Goal: Task Accomplishment & Management: Use online tool/utility

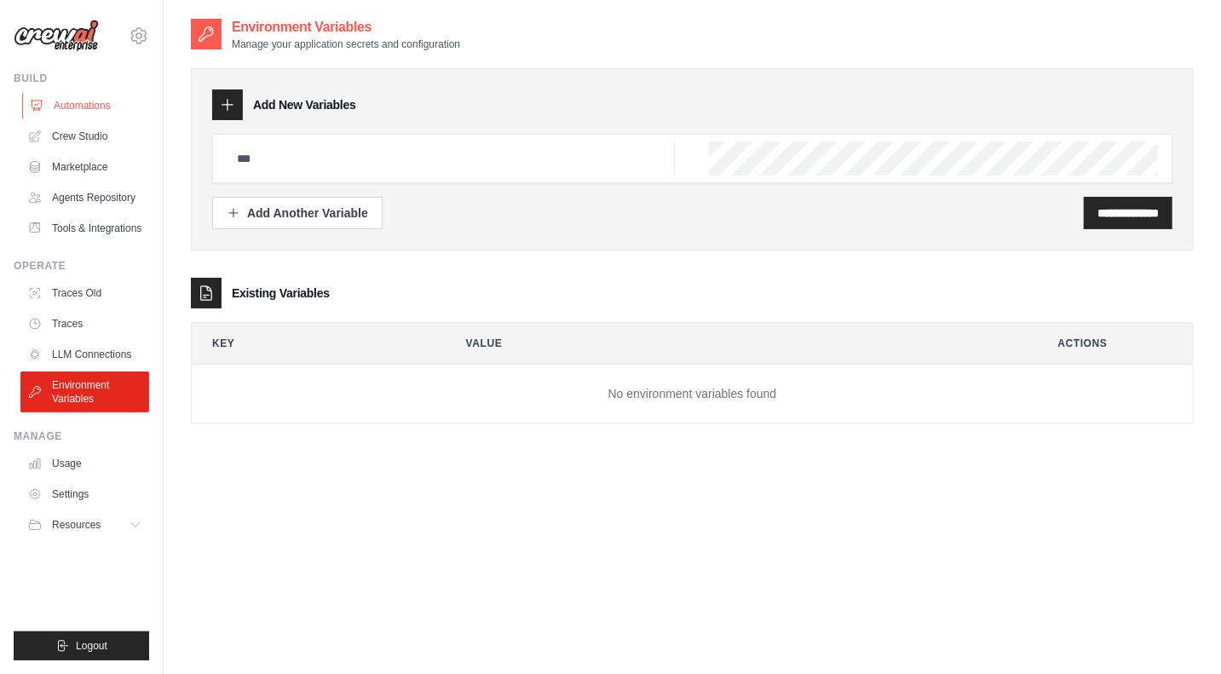
click at [95, 100] on link "Automations" at bounding box center [86, 105] width 129 height 27
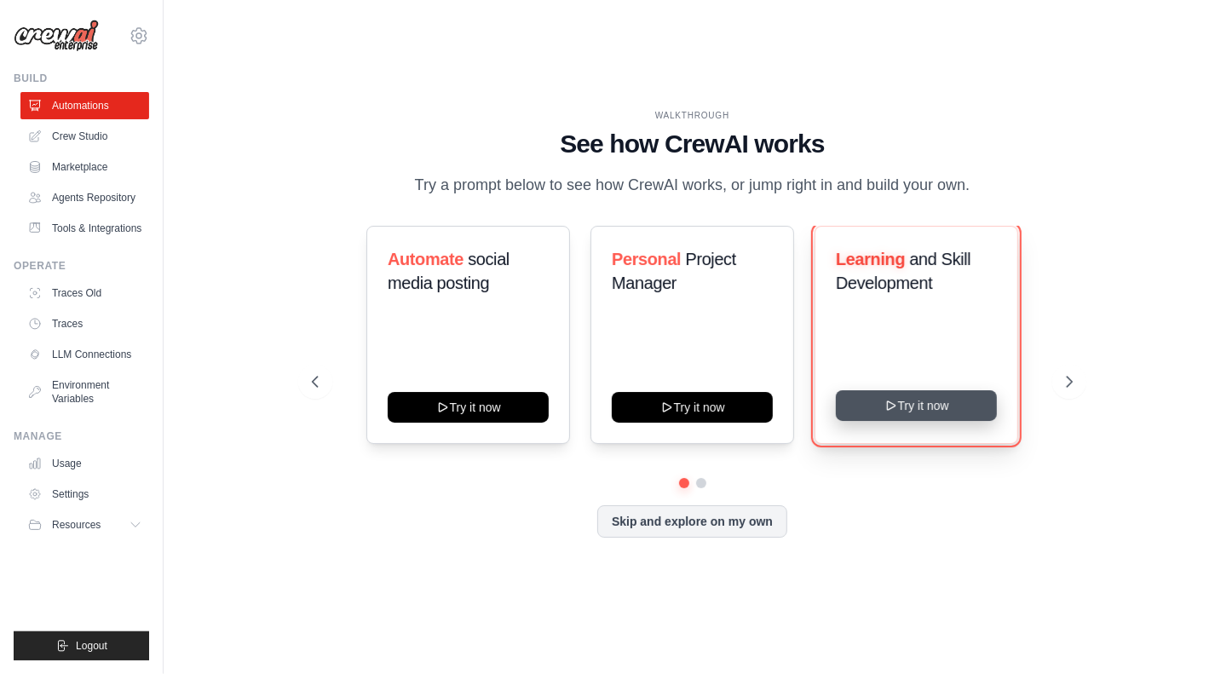
click at [895, 406] on icon at bounding box center [891, 405] width 8 height 9
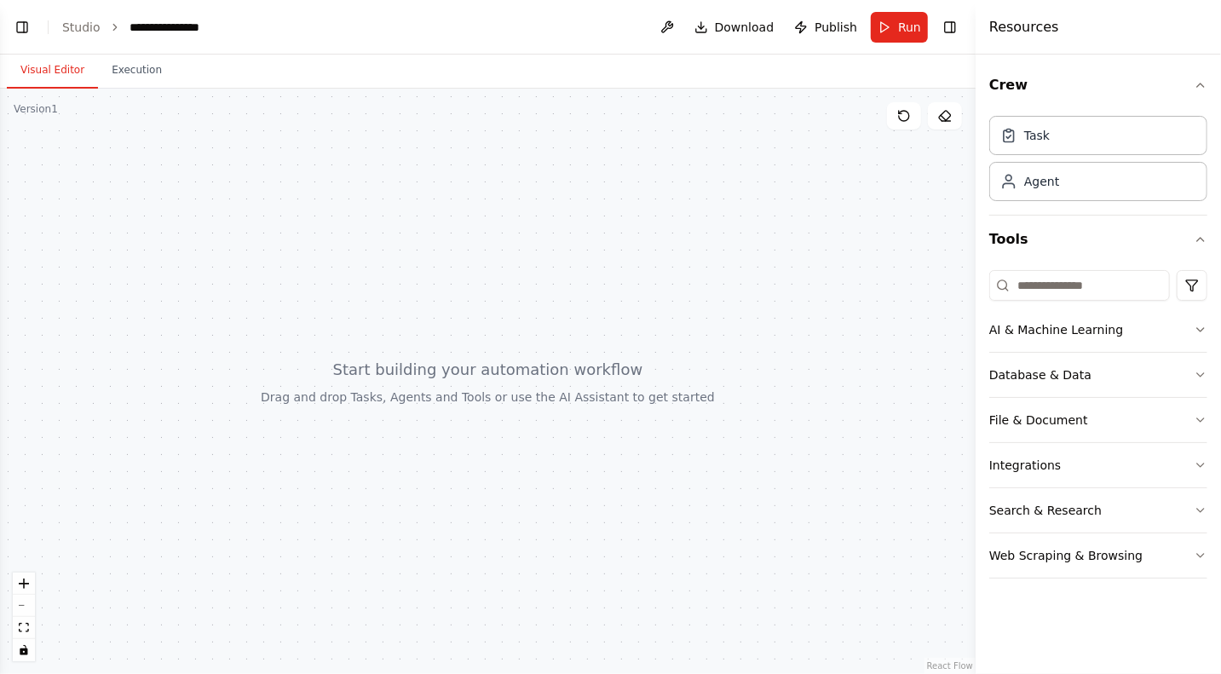
scroll to position [98, 0]
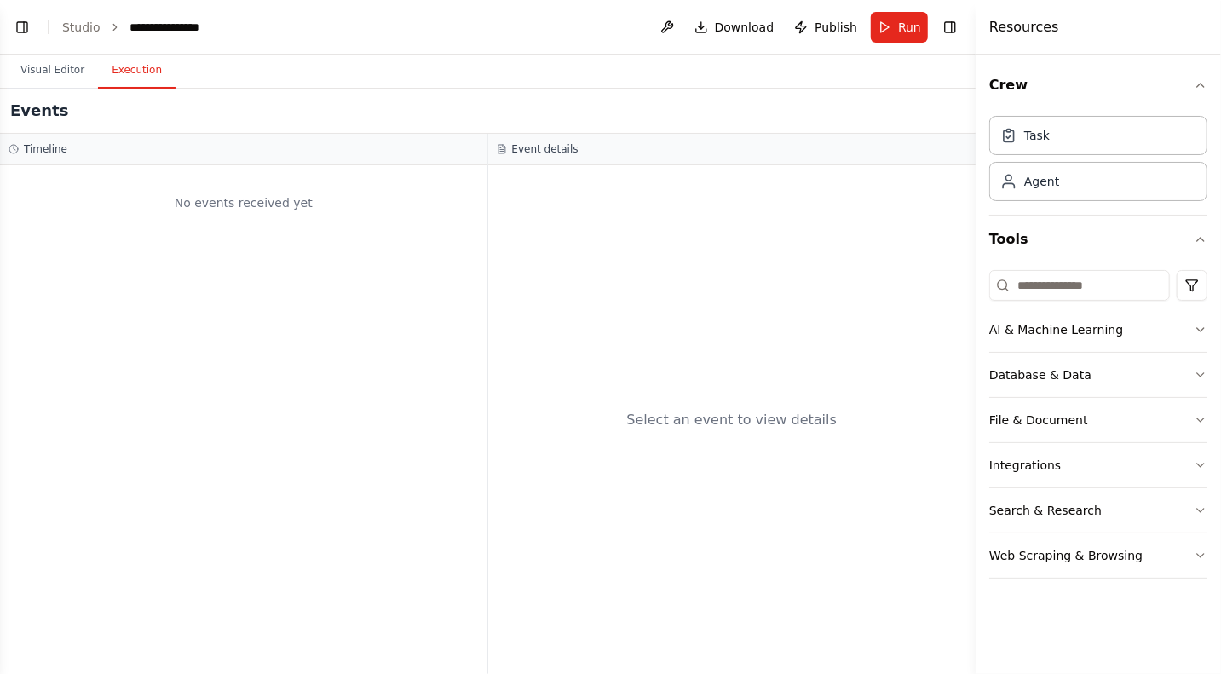
click at [140, 77] on button "Execution" at bounding box center [137, 71] width 78 height 36
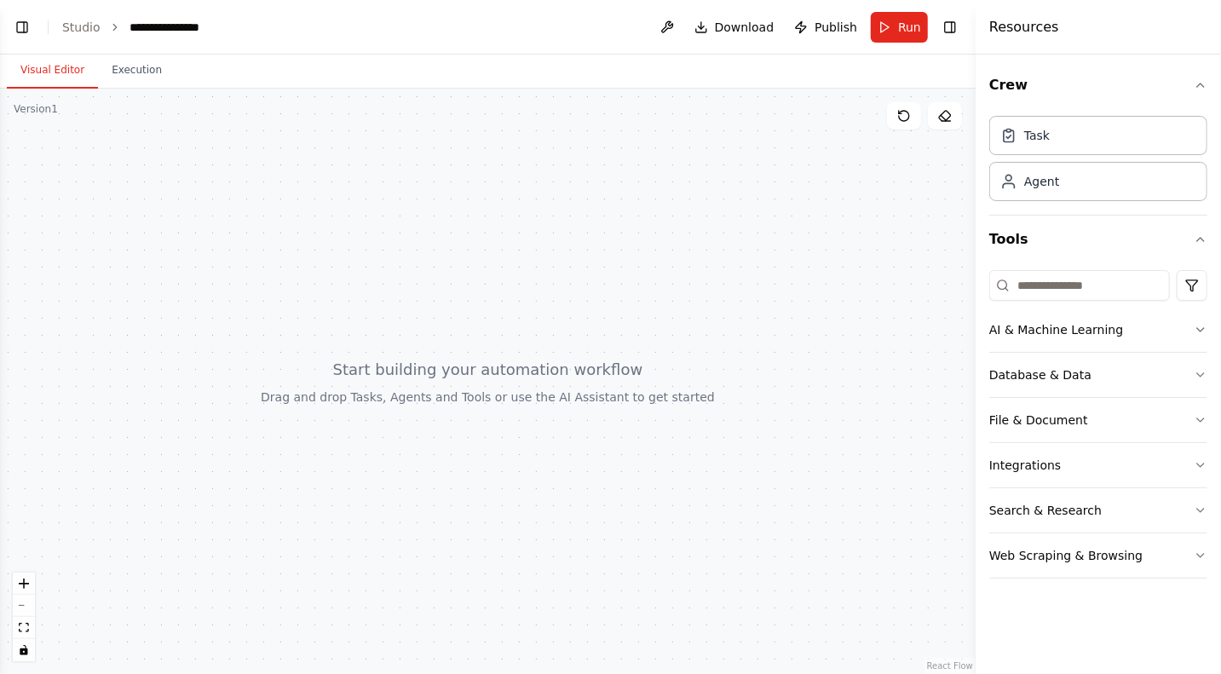
click at [51, 65] on button "Visual Editor" at bounding box center [52, 71] width 91 height 36
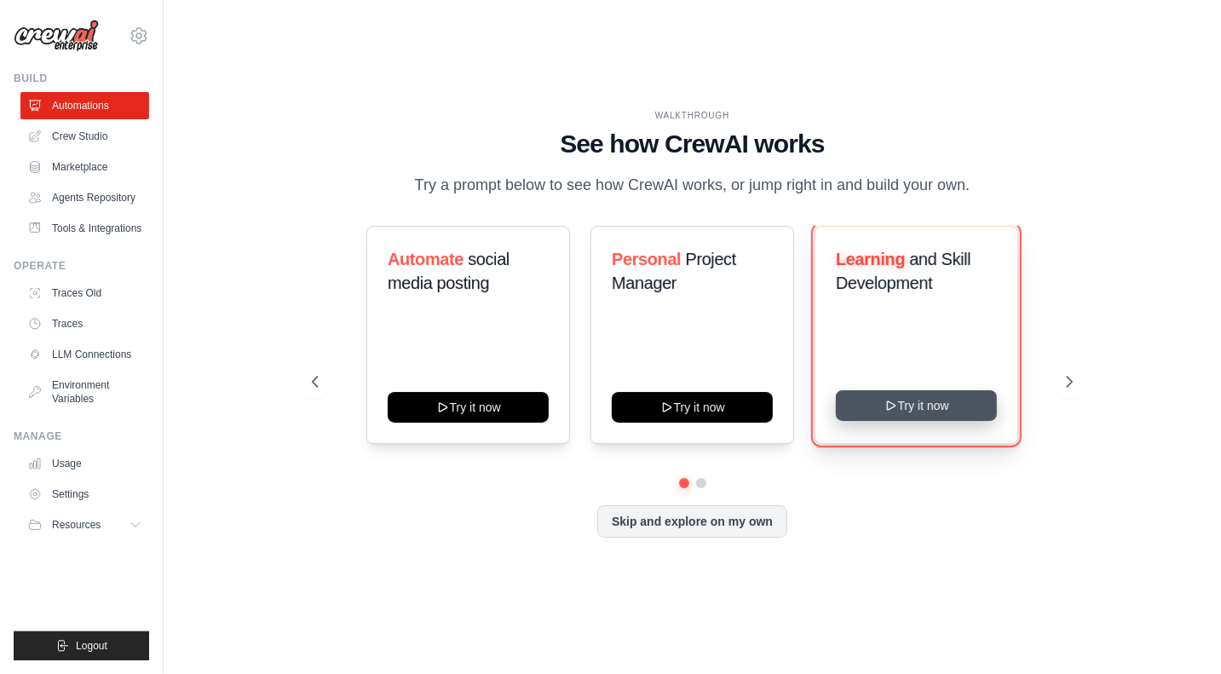
click at [922, 404] on button "Try it now" at bounding box center [916, 405] width 161 height 31
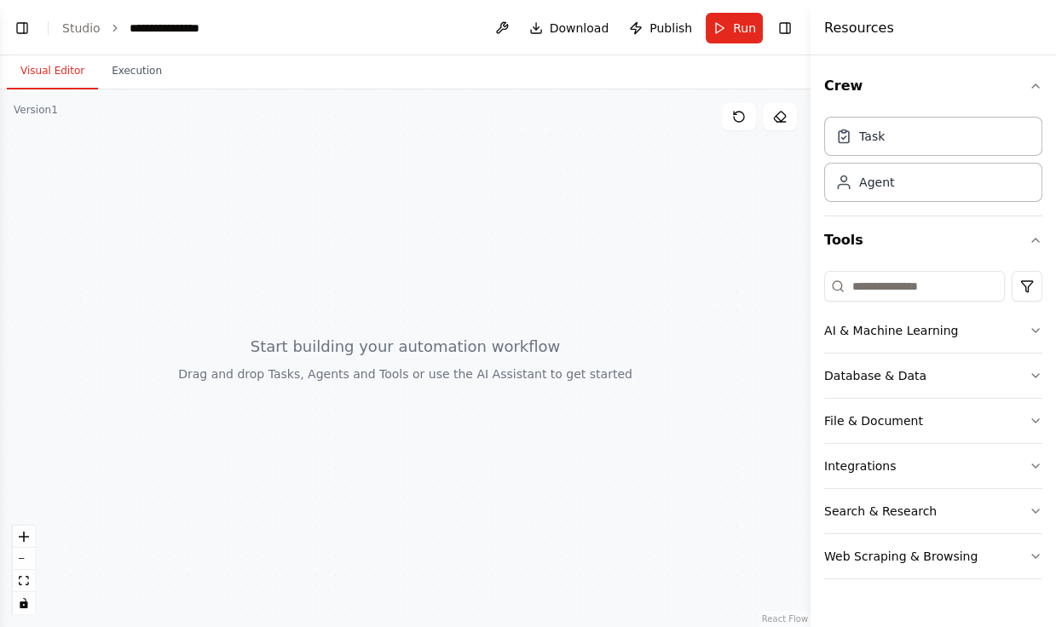
scroll to position [325, 0]
click at [783, 621] on link "React Flow" at bounding box center [785, 618] width 46 height 9
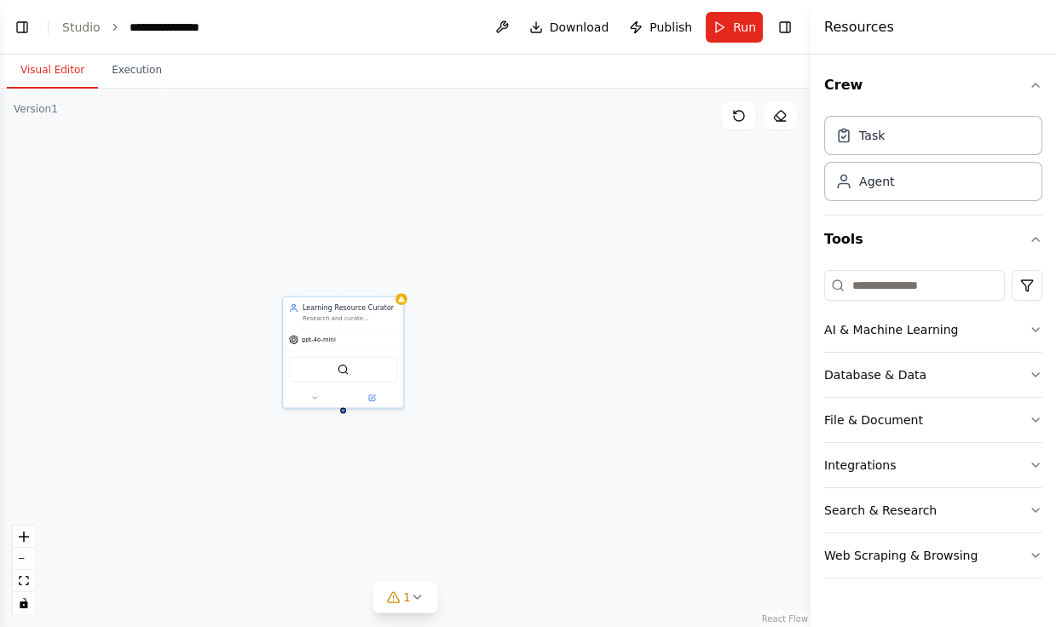
scroll to position [482, 0]
click at [342, 325] on div "Learning Resource Curator Research and curate personalized learning resources f…" at bounding box center [343, 311] width 120 height 32
click at [26, 538] on icon "zoom in" at bounding box center [24, 537] width 10 height 10
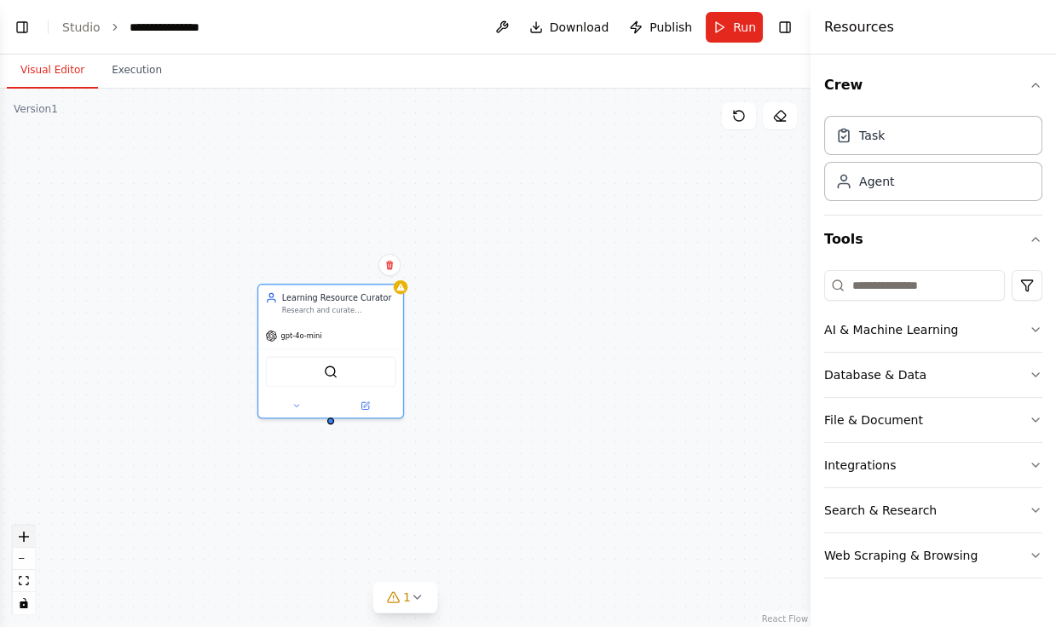
click at [26, 538] on icon "zoom in" at bounding box center [24, 537] width 10 height 10
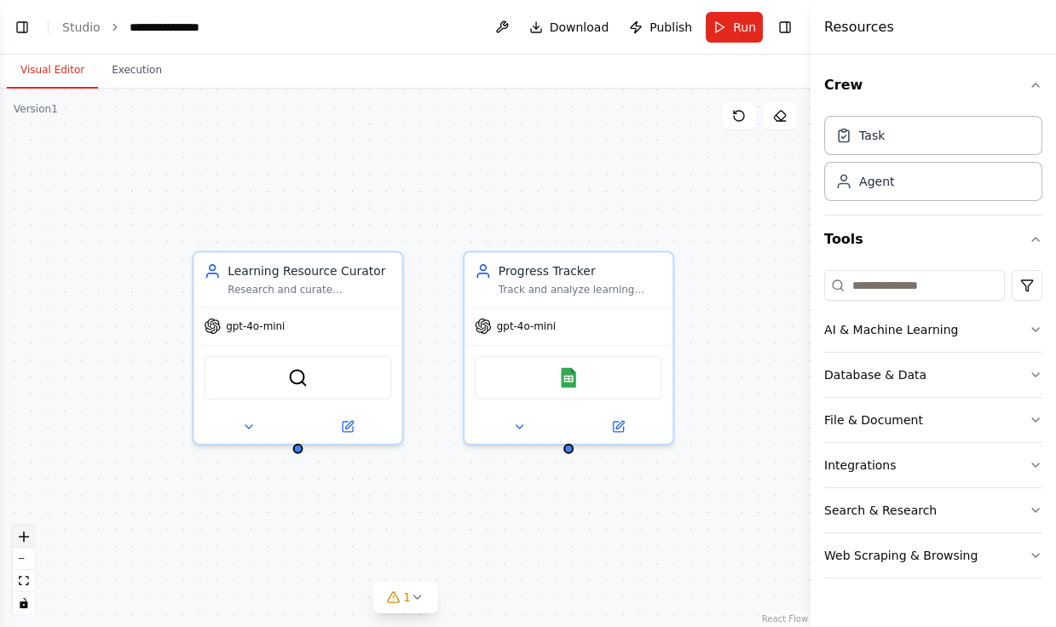
click at [26, 538] on icon "zoom in" at bounding box center [24, 537] width 10 height 10
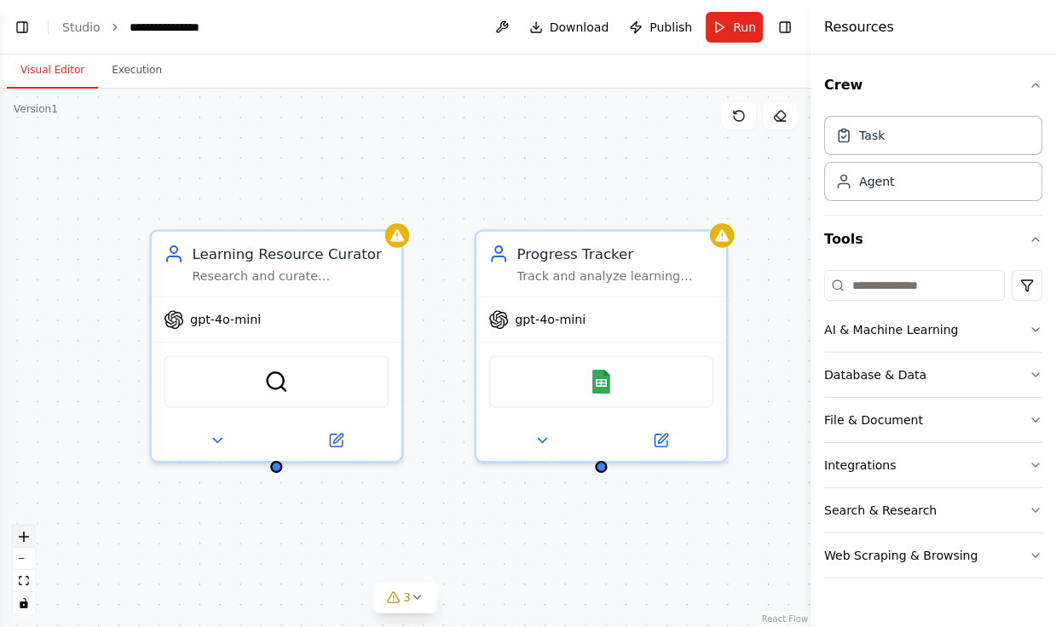
click at [26, 538] on icon "zoom in" at bounding box center [24, 537] width 10 height 10
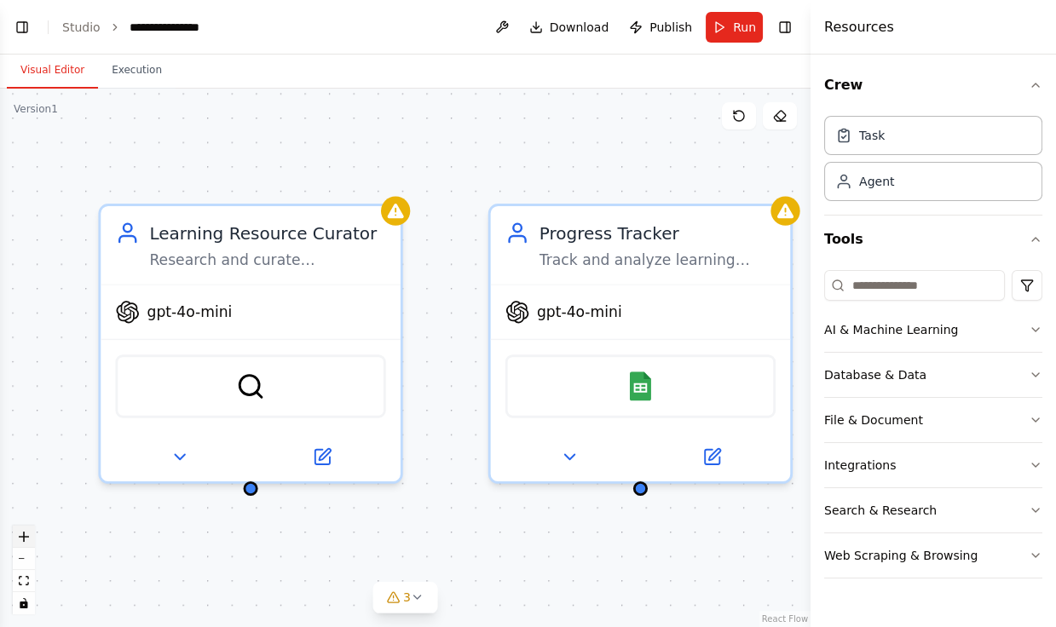
click at [26, 538] on icon "zoom in" at bounding box center [24, 537] width 10 height 10
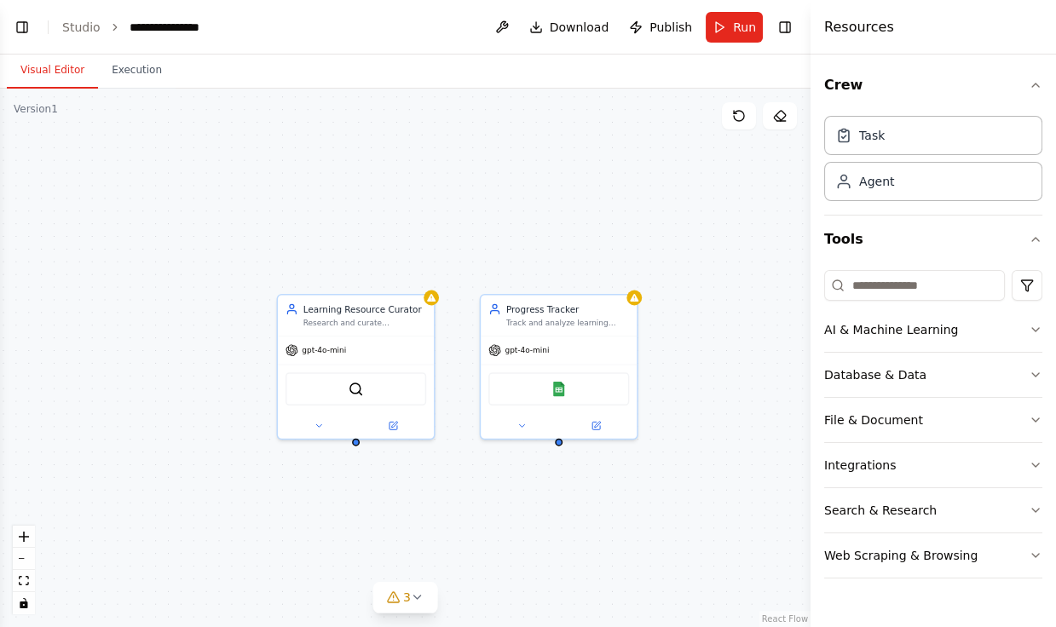
click at [42, 109] on div "Version 1" at bounding box center [36, 109] width 44 height 14
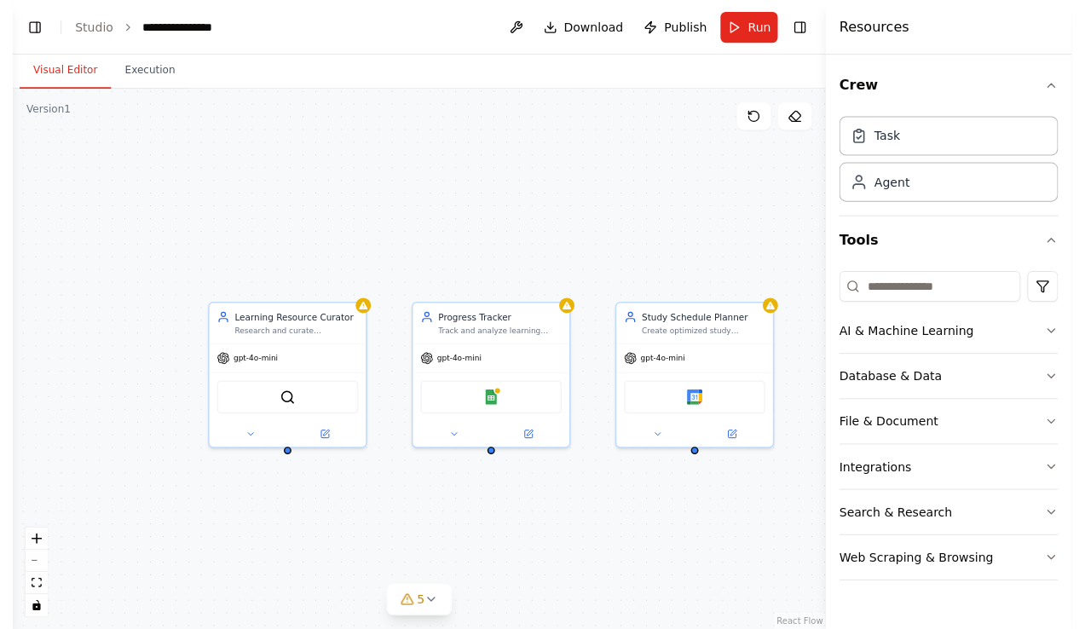
scroll to position [676, 0]
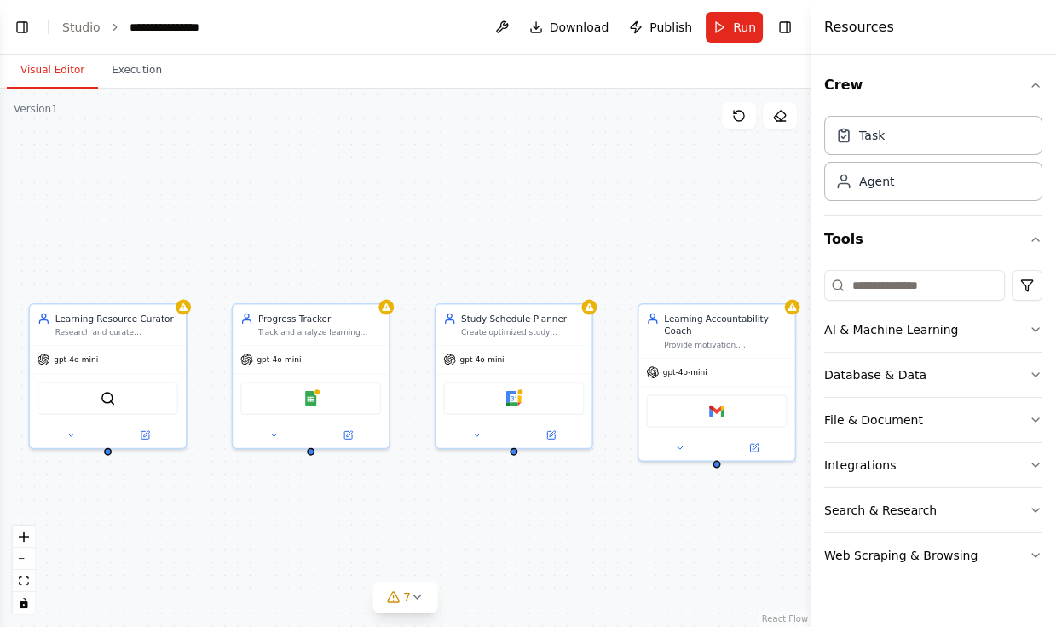
drag, startPoint x: 596, startPoint y: 153, endPoint x: 353, endPoint y: 167, distance: 243.2
click at [350, 164] on div "Learning Resource Curator Research and curate personalized learning resources f…" at bounding box center [405, 358] width 810 height 538
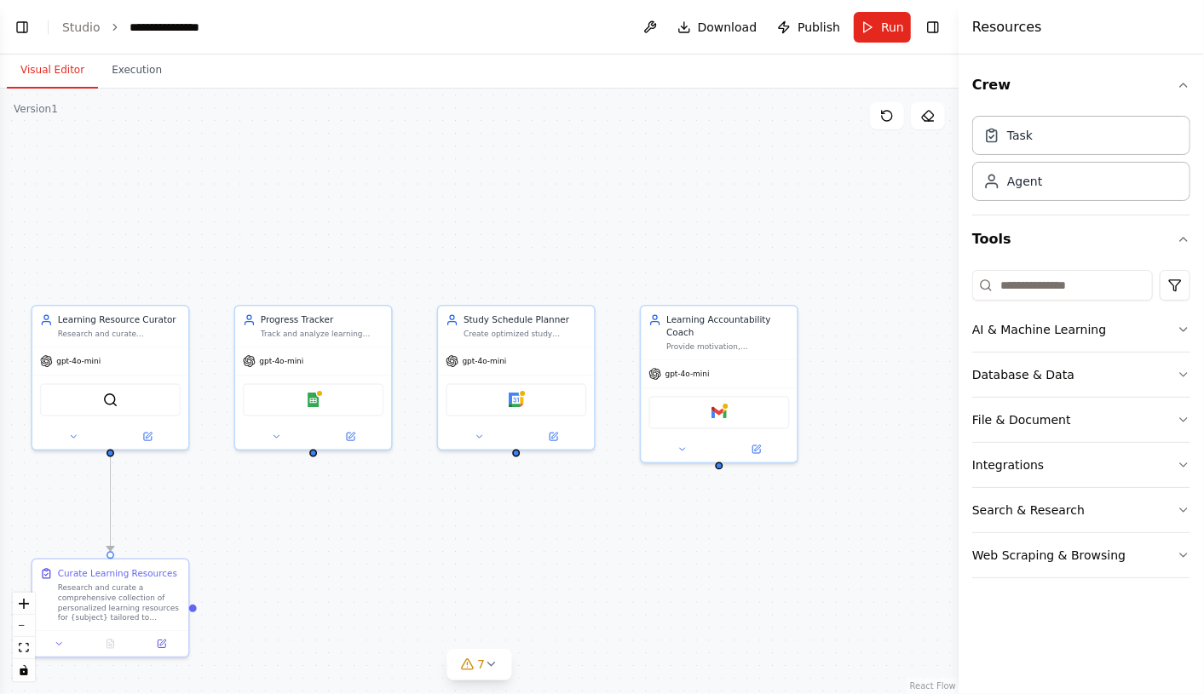
scroll to position [737, 0]
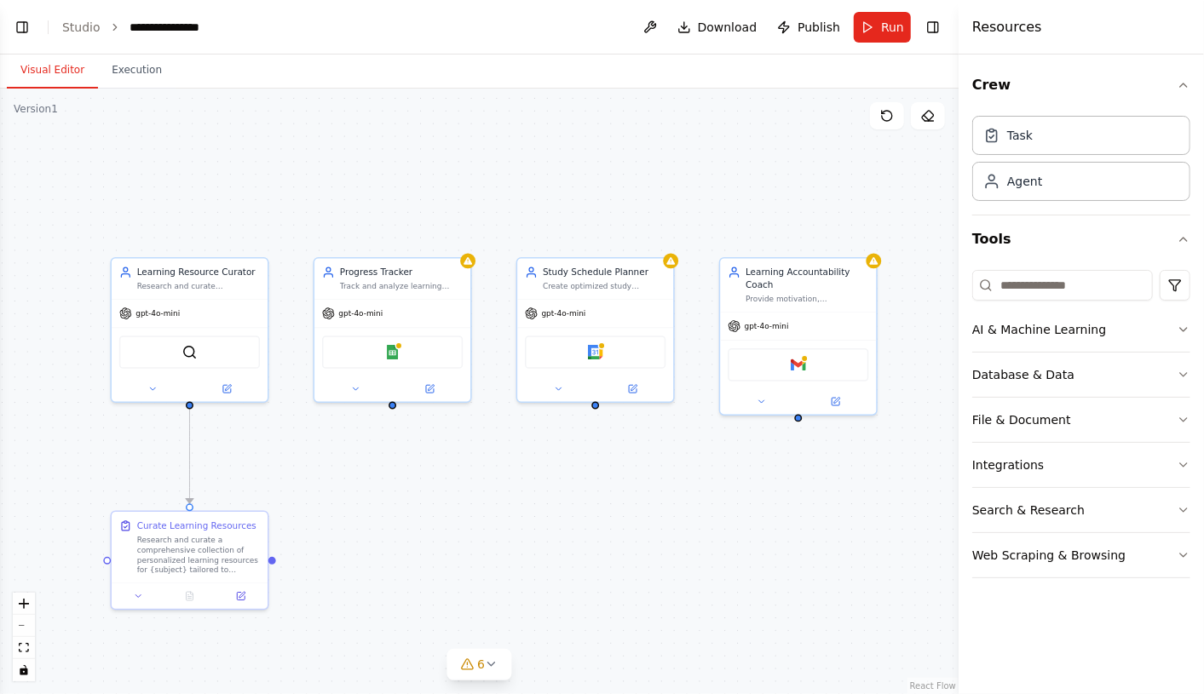
drag, startPoint x: 351, startPoint y: 170, endPoint x: 430, endPoint y: 124, distance: 91.2
click at [430, 123] on div ".deletable-edge-delete-btn { width: 20px; height: 20px; border: 0px solid #ffff…" at bounding box center [479, 392] width 958 height 606
click at [129, 69] on button "Execution" at bounding box center [137, 71] width 78 height 36
click at [37, 69] on button "Visual Editor" at bounding box center [52, 71] width 91 height 36
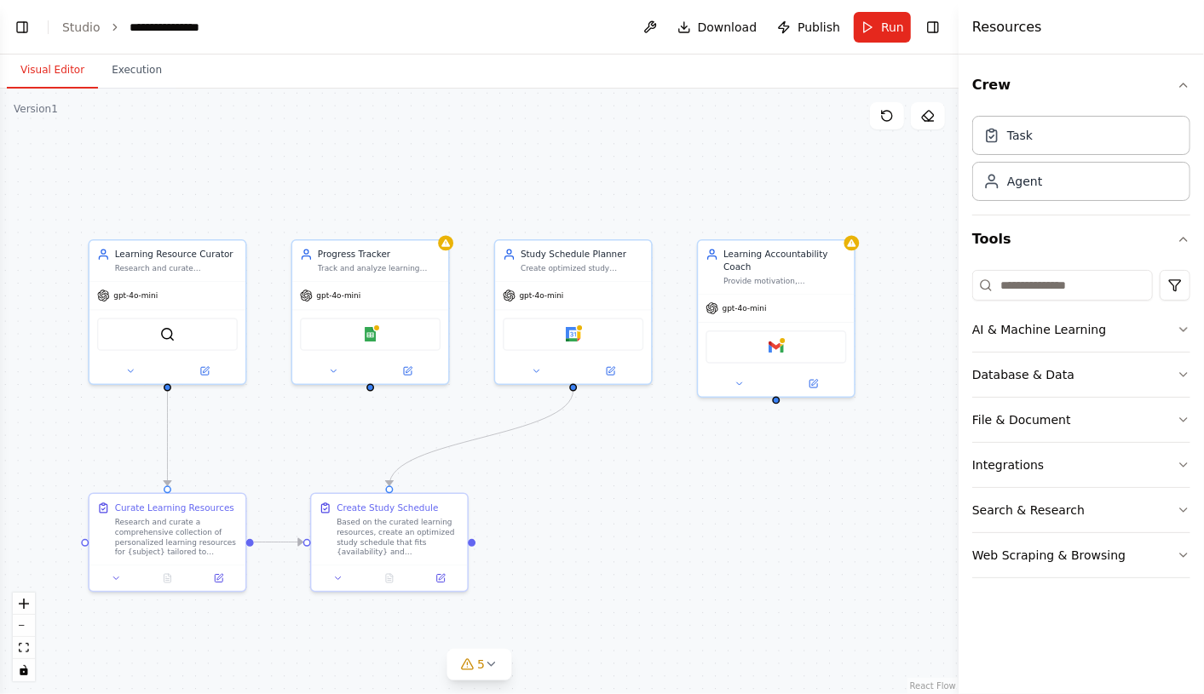
scroll to position [848, 0]
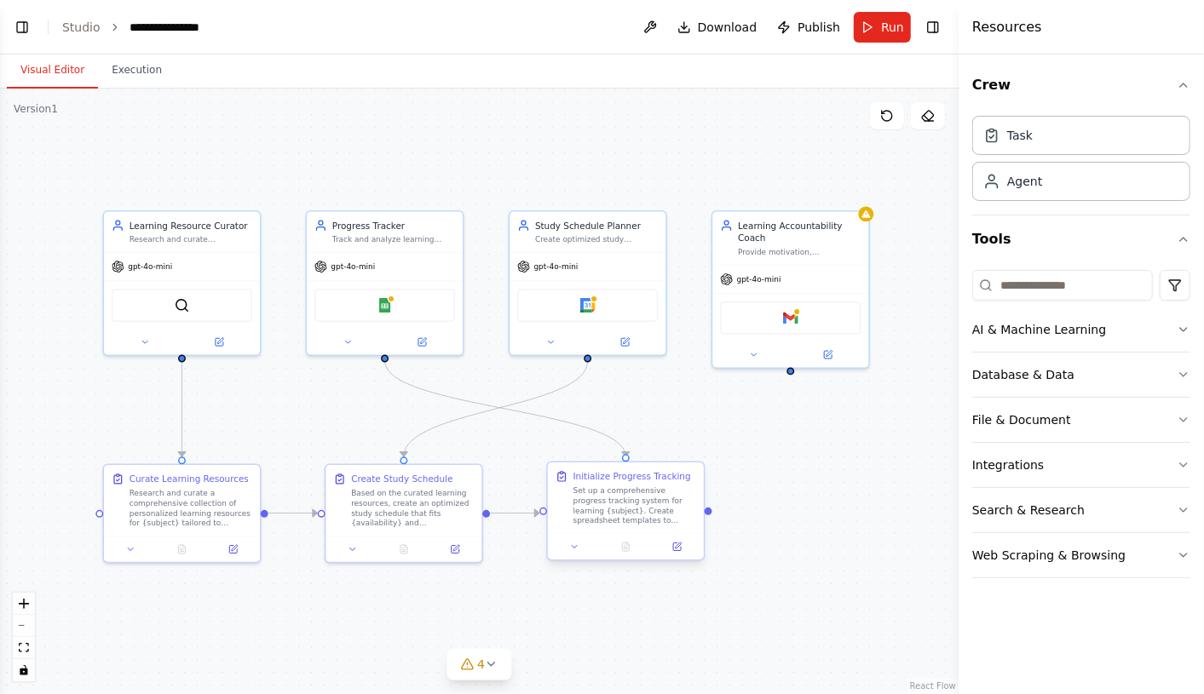
drag, startPoint x: 690, startPoint y: 521, endPoint x: 679, endPoint y: 474, distance: 48.1
click at [679, 474] on div ".deletable-edge-delete-btn { width: 20px; height: 20px; border: 0px solid #ffff…" at bounding box center [479, 392] width 958 height 606
click at [1187, 549] on icon "button" at bounding box center [1184, 556] width 14 height 14
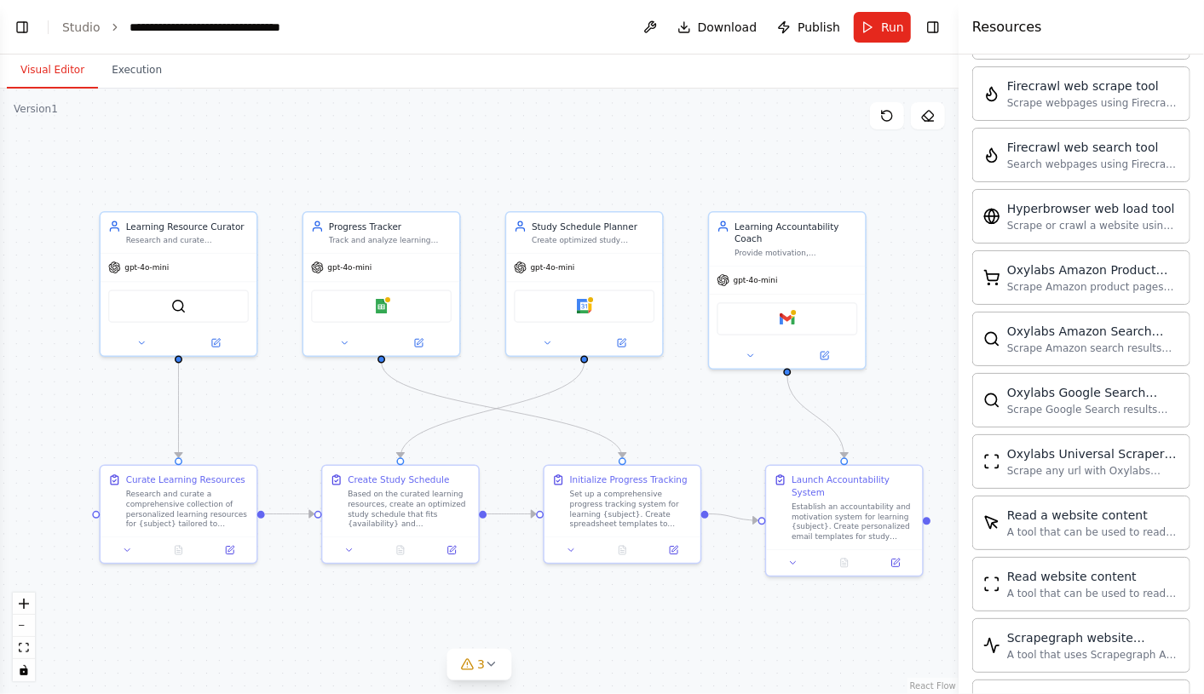
scroll to position [0, 0]
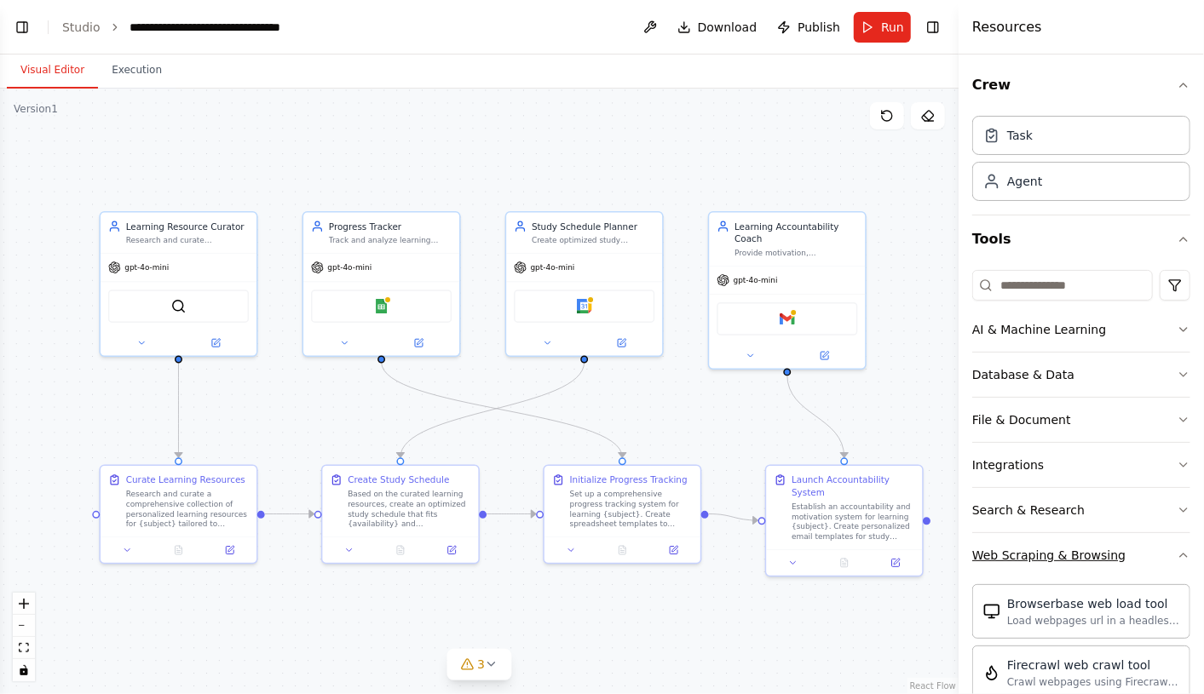
click at [1183, 554] on icon "button" at bounding box center [1183, 555] width 7 height 3
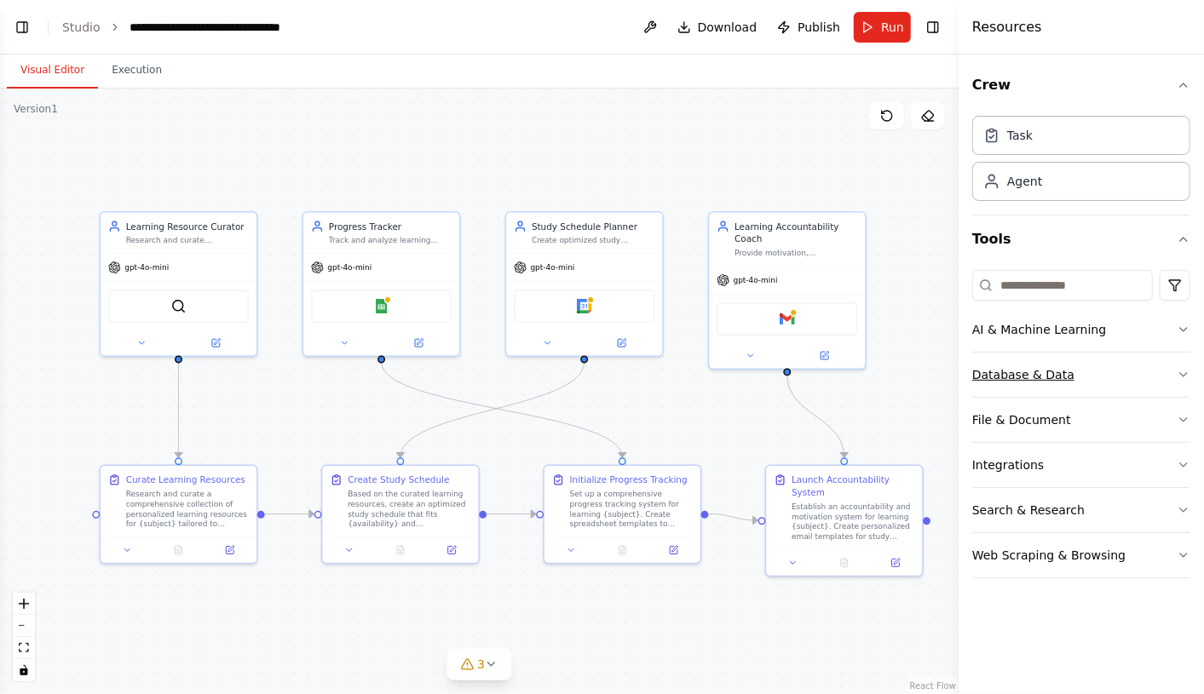
click at [1185, 373] on icon "button" at bounding box center [1183, 374] width 7 height 3
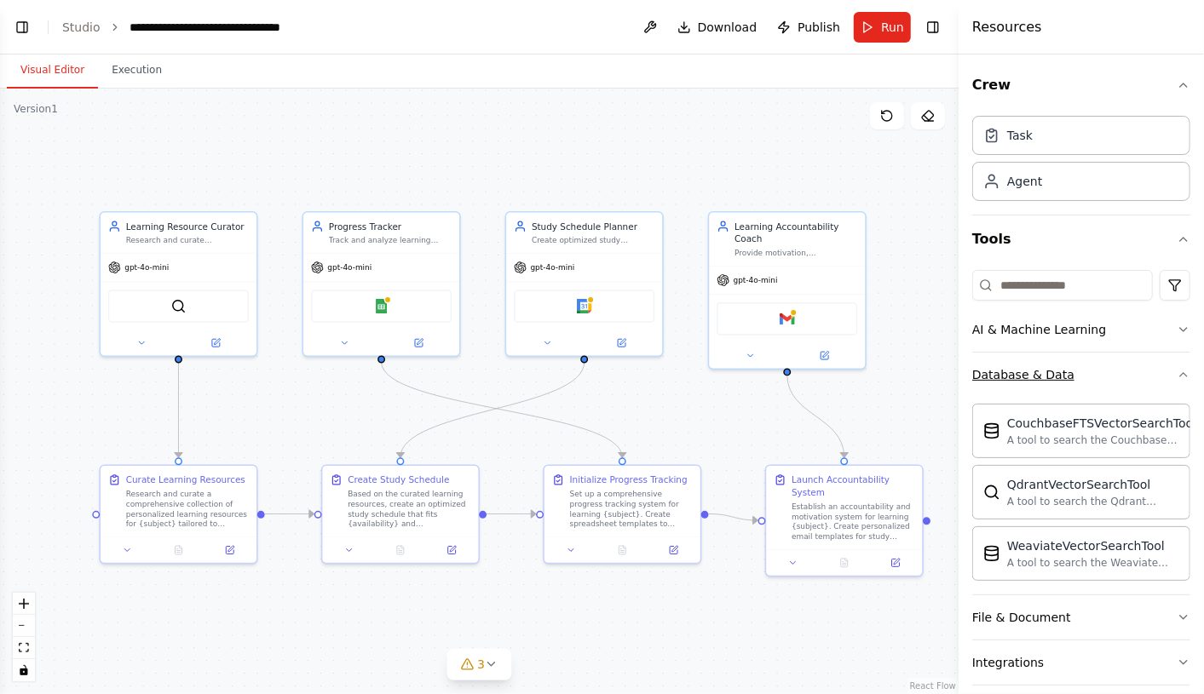
scroll to position [1911, 0]
click at [1183, 373] on icon "button" at bounding box center [1184, 375] width 14 height 14
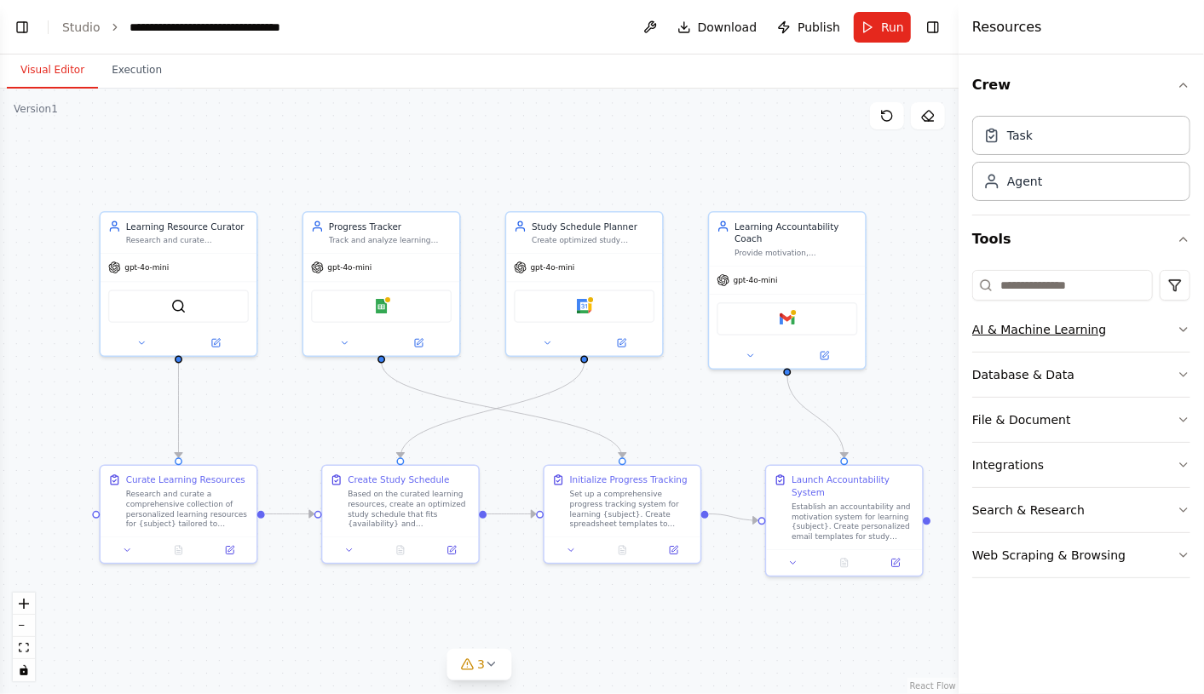
click at [1177, 323] on icon "button" at bounding box center [1184, 330] width 14 height 14
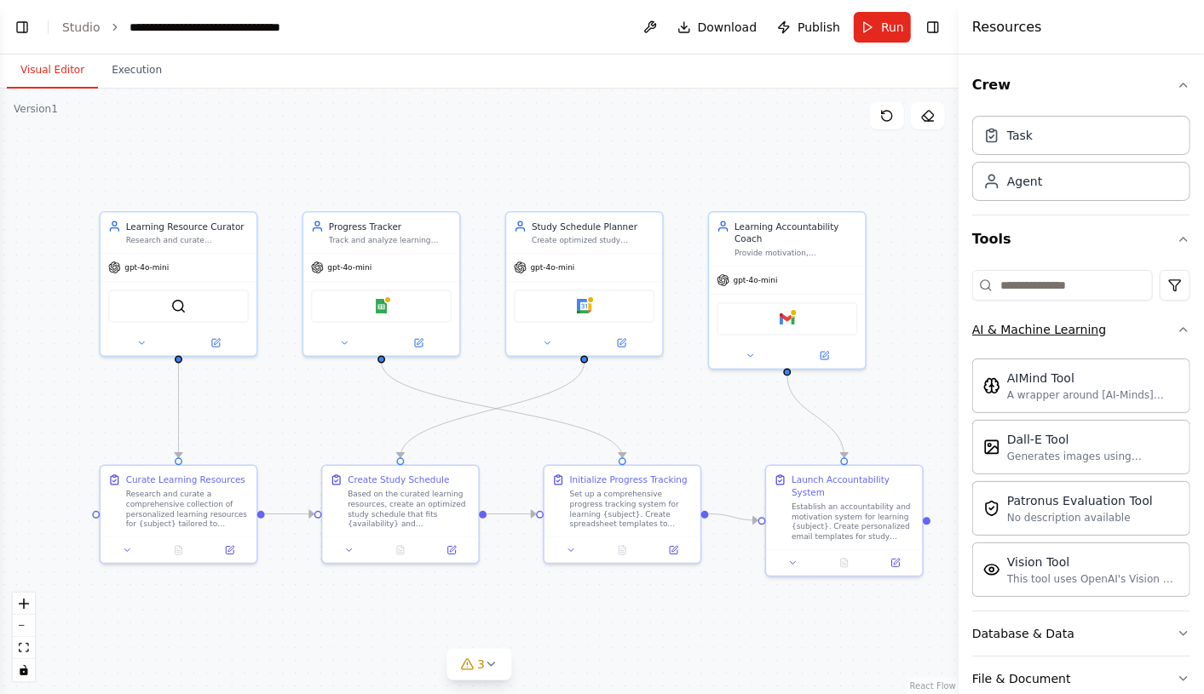
click at [1177, 323] on icon "button" at bounding box center [1184, 330] width 14 height 14
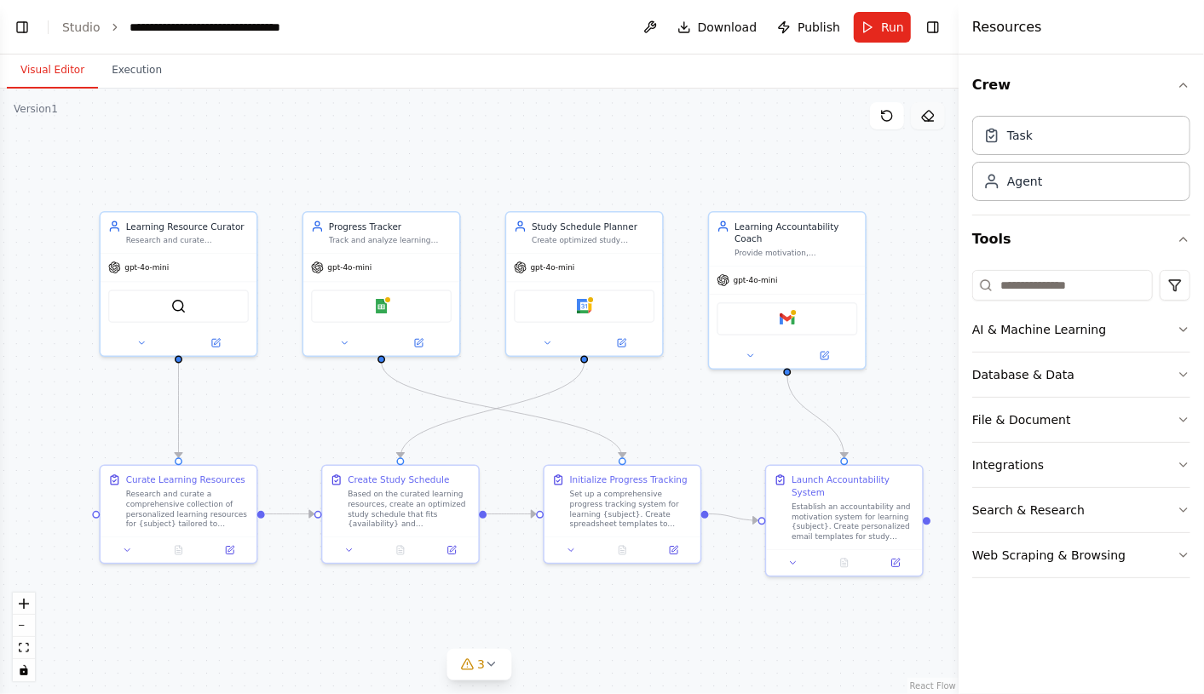
click at [928, 113] on icon at bounding box center [928, 116] width 14 height 14
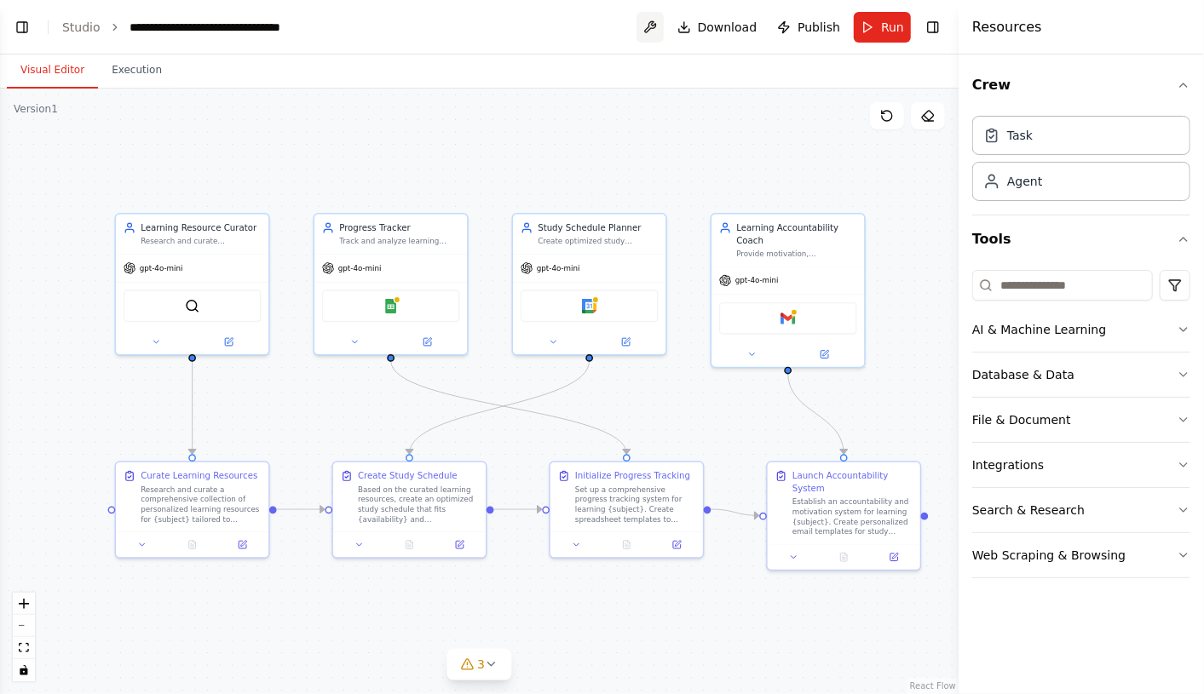
click at [652, 29] on button at bounding box center [649, 27] width 27 height 31
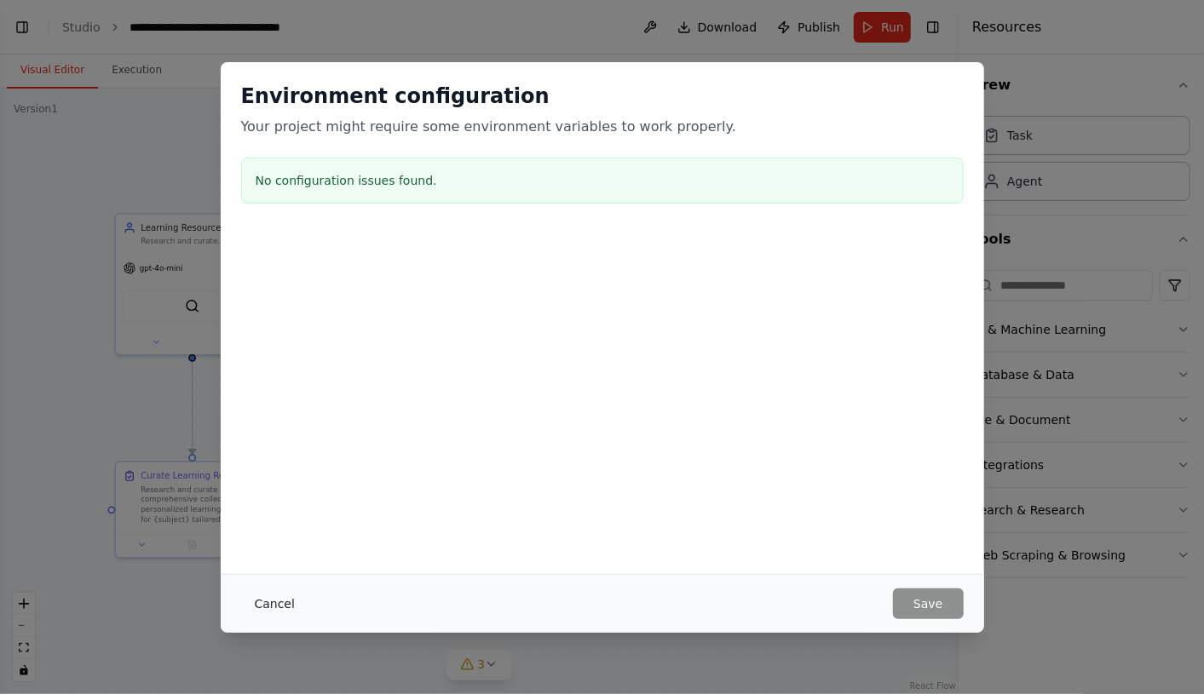
click at [275, 598] on button "Cancel" at bounding box center [274, 604] width 67 height 31
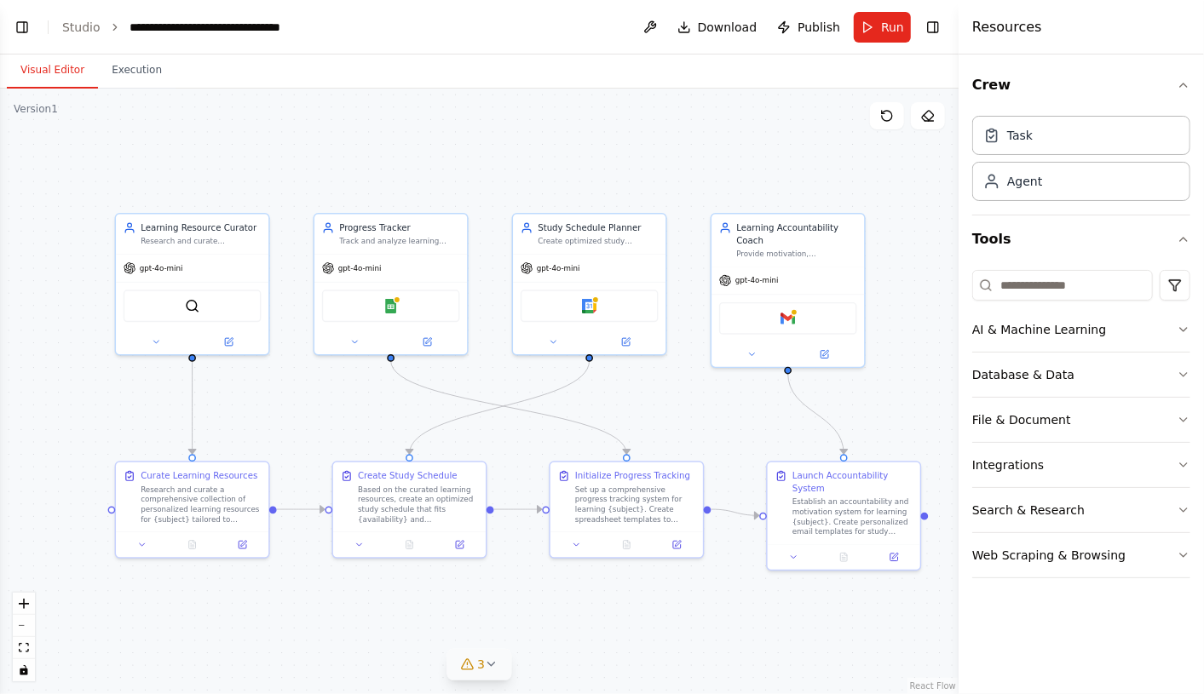
click at [492, 665] on icon at bounding box center [492, 665] width 14 height 14
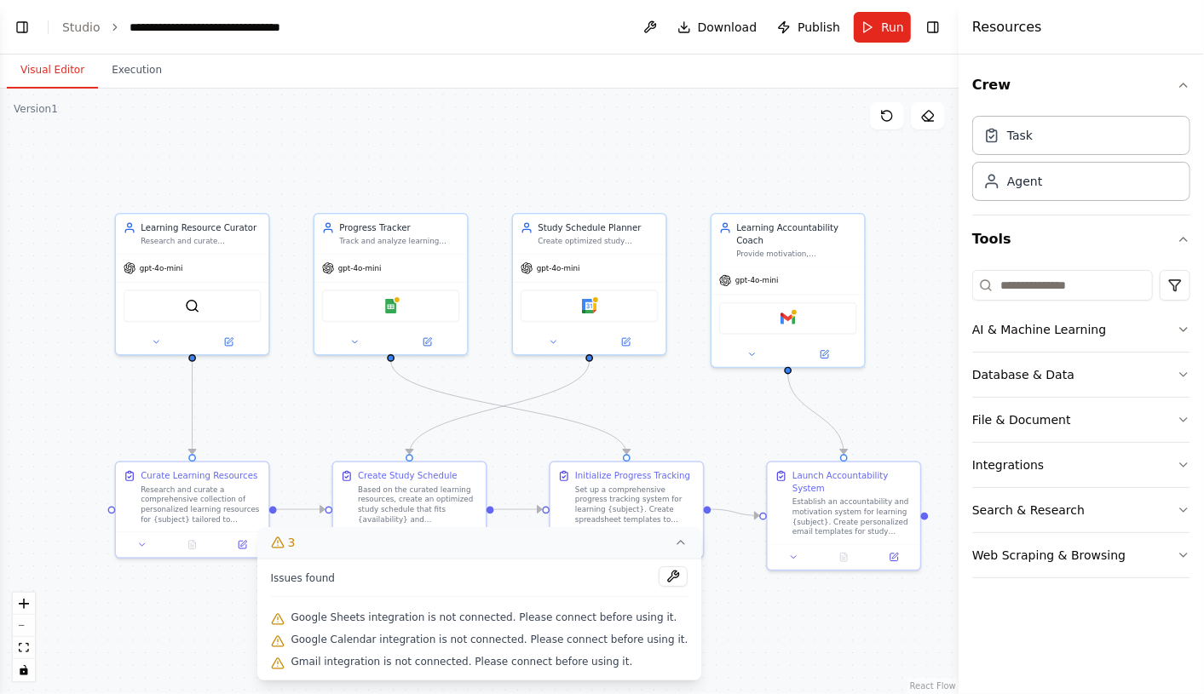
click at [649, 156] on div ".deletable-edge-delete-btn { width: 20px; height: 20px; border: 0px solid #ffff…" at bounding box center [479, 392] width 958 height 606
click at [848, 631] on div ".deletable-edge-delete-btn { width: 20px; height: 20px; border: 0px solid #ffff…" at bounding box center [479, 392] width 958 height 606
click at [674, 540] on icon at bounding box center [681, 543] width 14 height 14
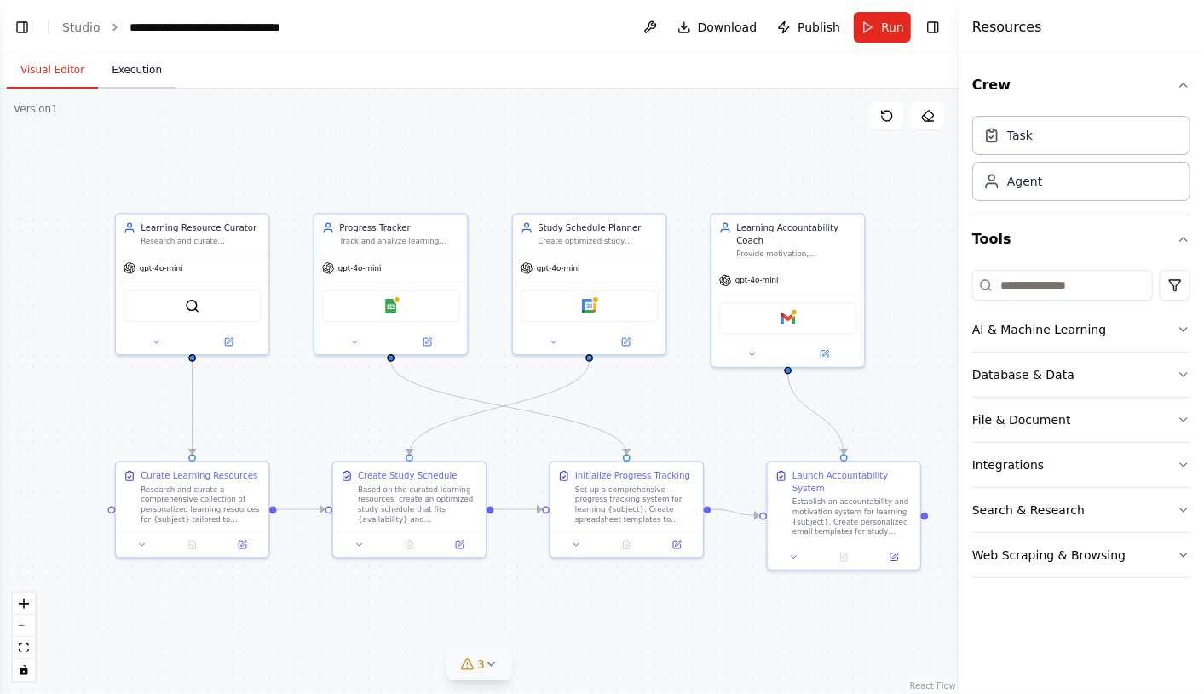
click at [126, 72] on button "Execution" at bounding box center [137, 71] width 78 height 36
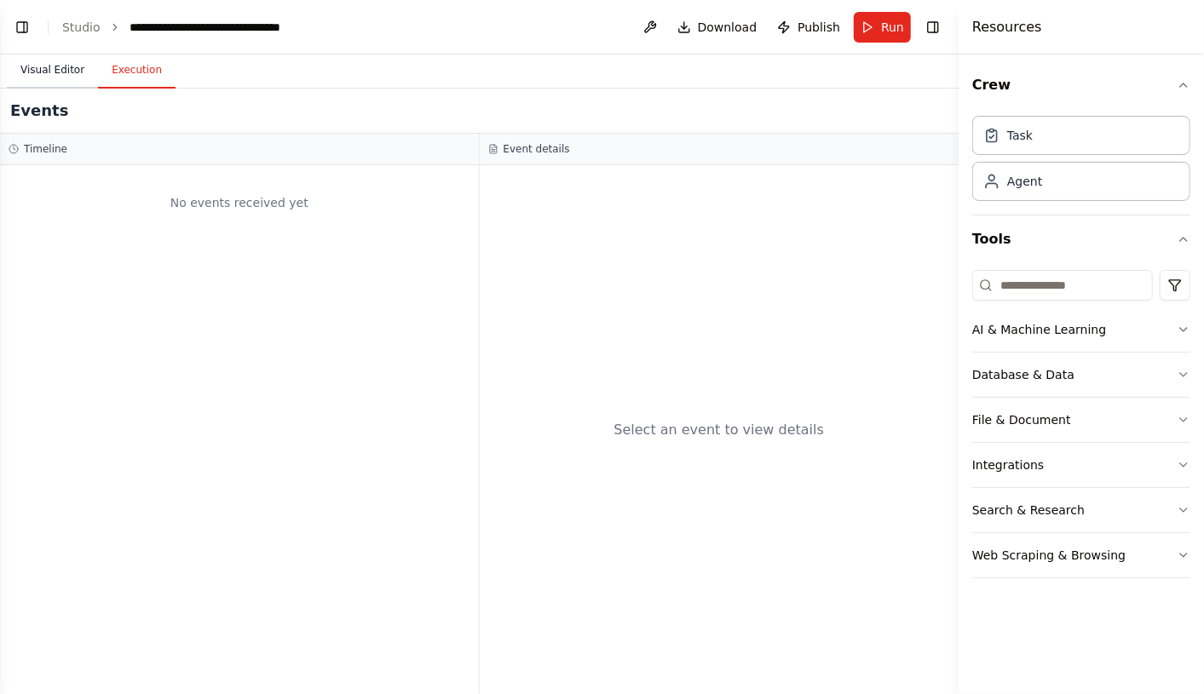
click at [53, 67] on button "Visual Editor" at bounding box center [52, 71] width 91 height 36
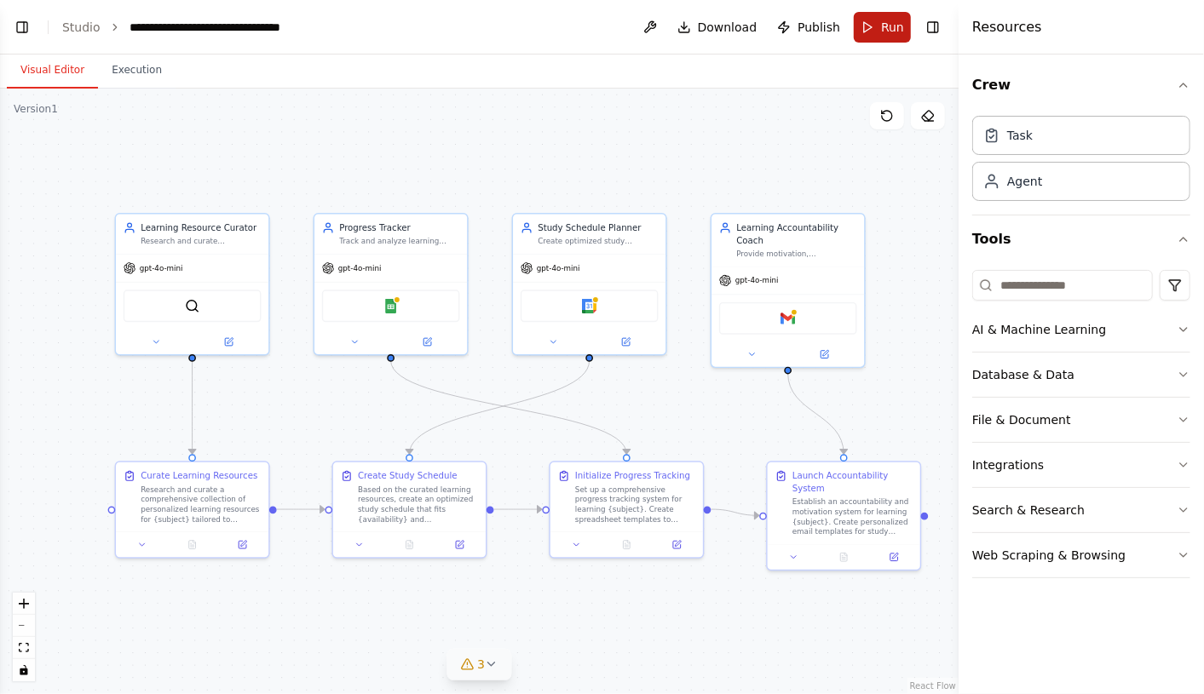
click at [887, 19] on span "Run" at bounding box center [892, 27] width 23 height 17
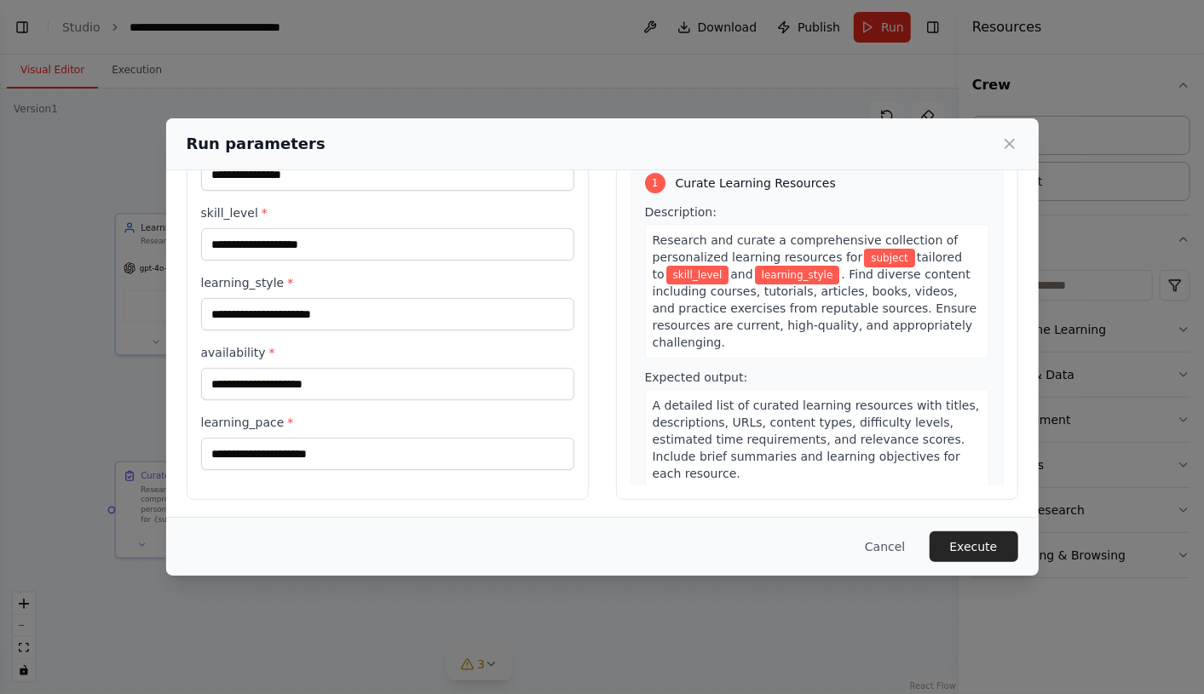
scroll to position [0, 0]
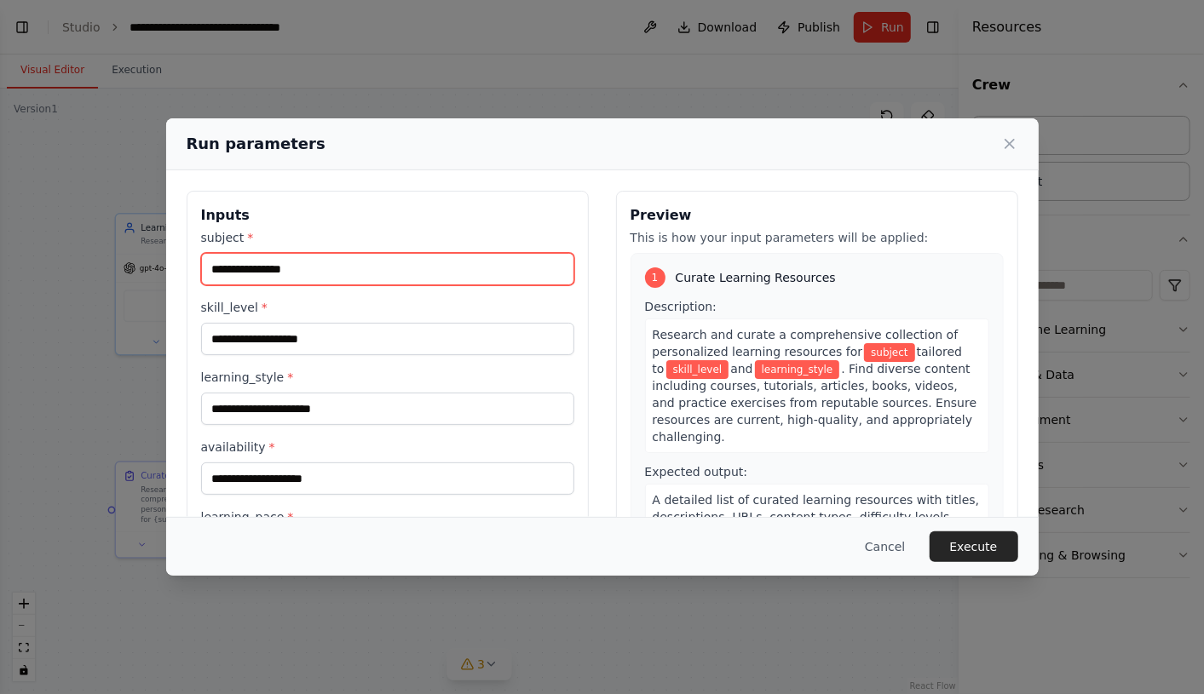
click at [267, 271] on input "subject *" at bounding box center [387, 269] width 373 height 32
type input "****"
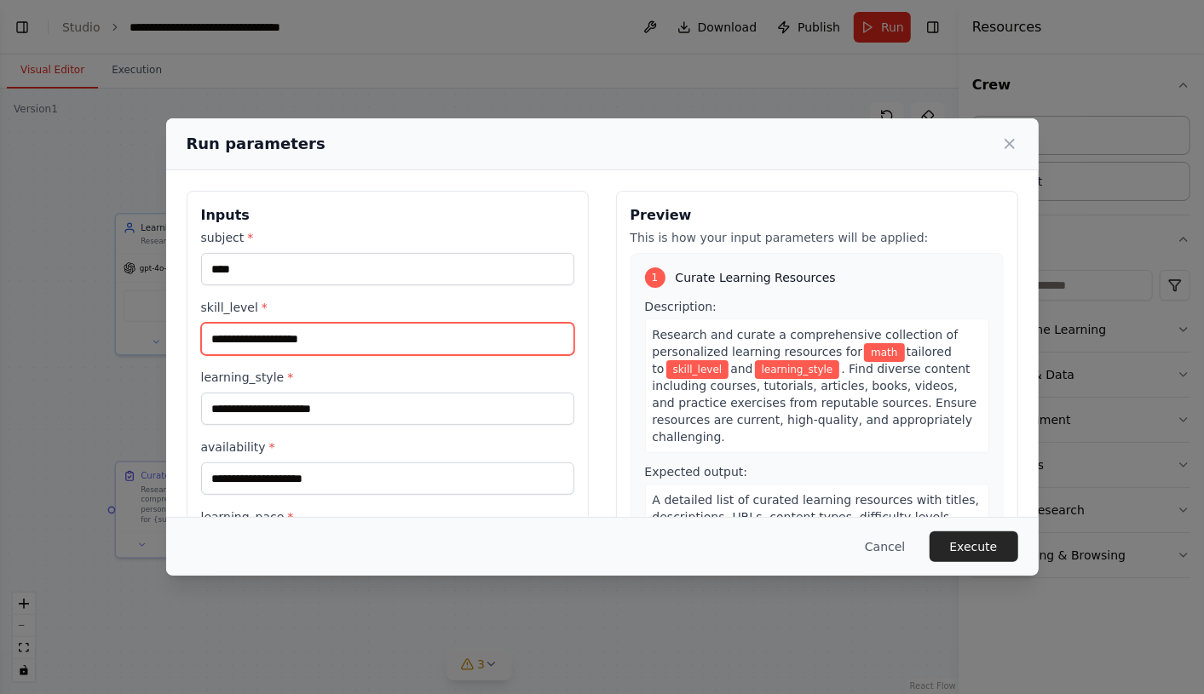
click at [228, 335] on input "skill_level *" at bounding box center [387, 339] width 373 height 32
type input "********"
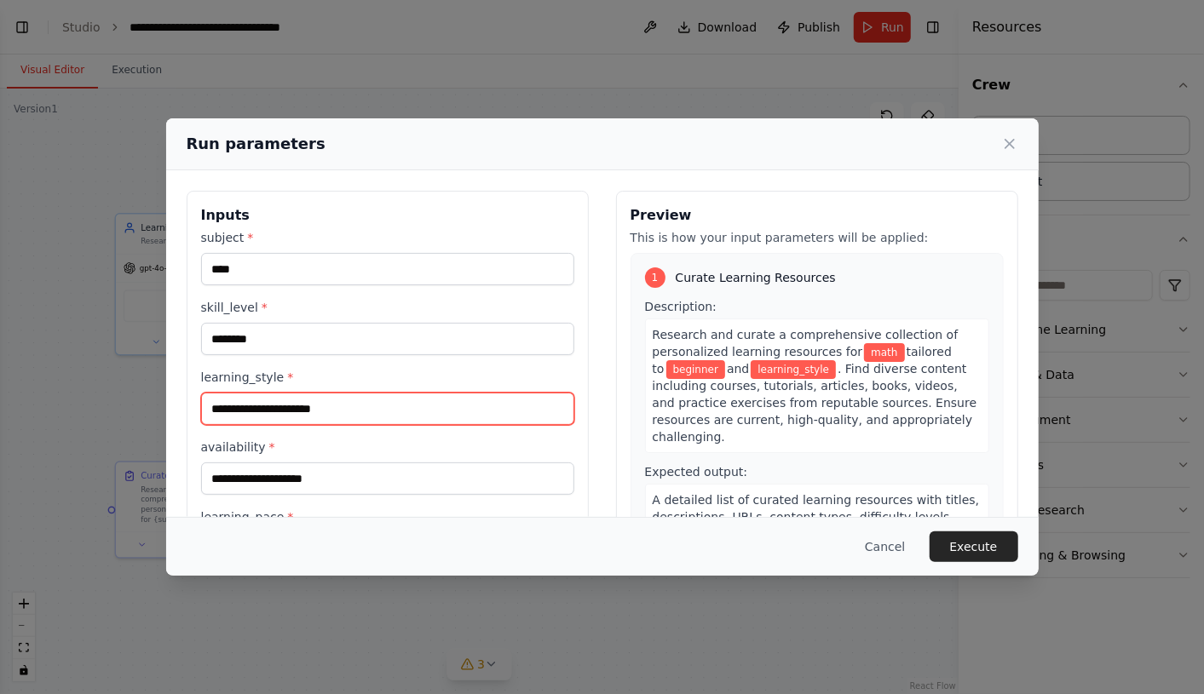
click at [239, 402] on input "learning_style *" at bounding box center [387, 409] width 373 height 32
type input "*"
type input "**********"
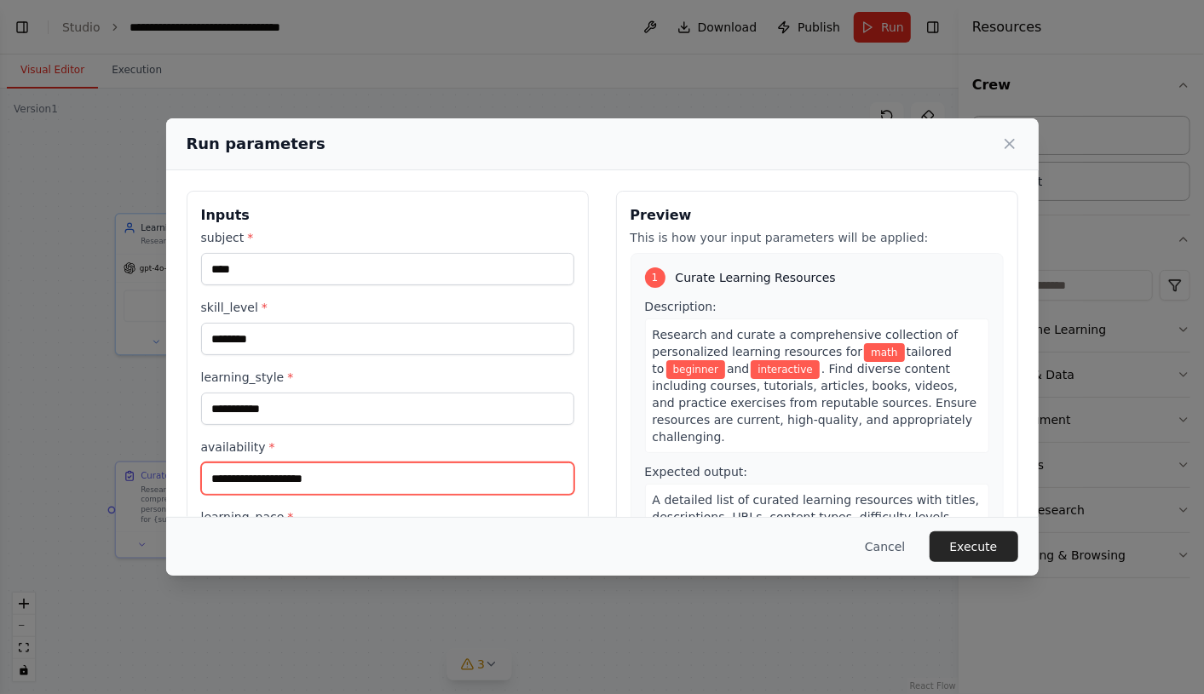
click at [262, 475] on input "availability *" at bounding box center [387, 479] width 373 height 32
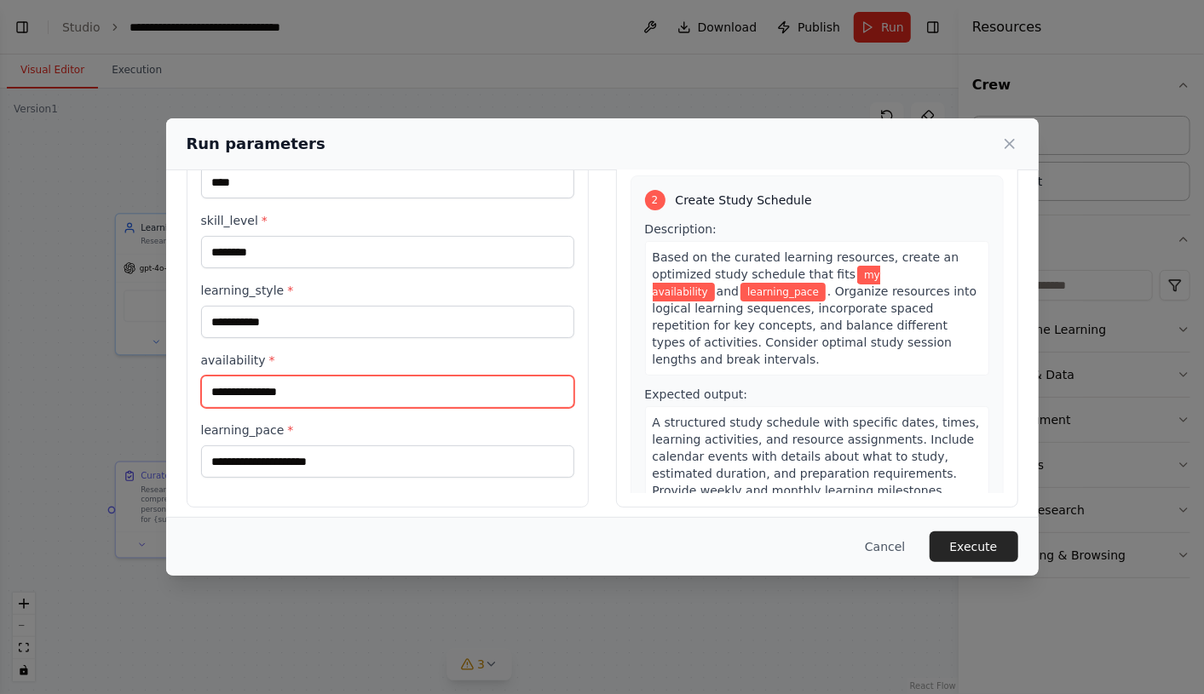
scroll to position [95, 0]
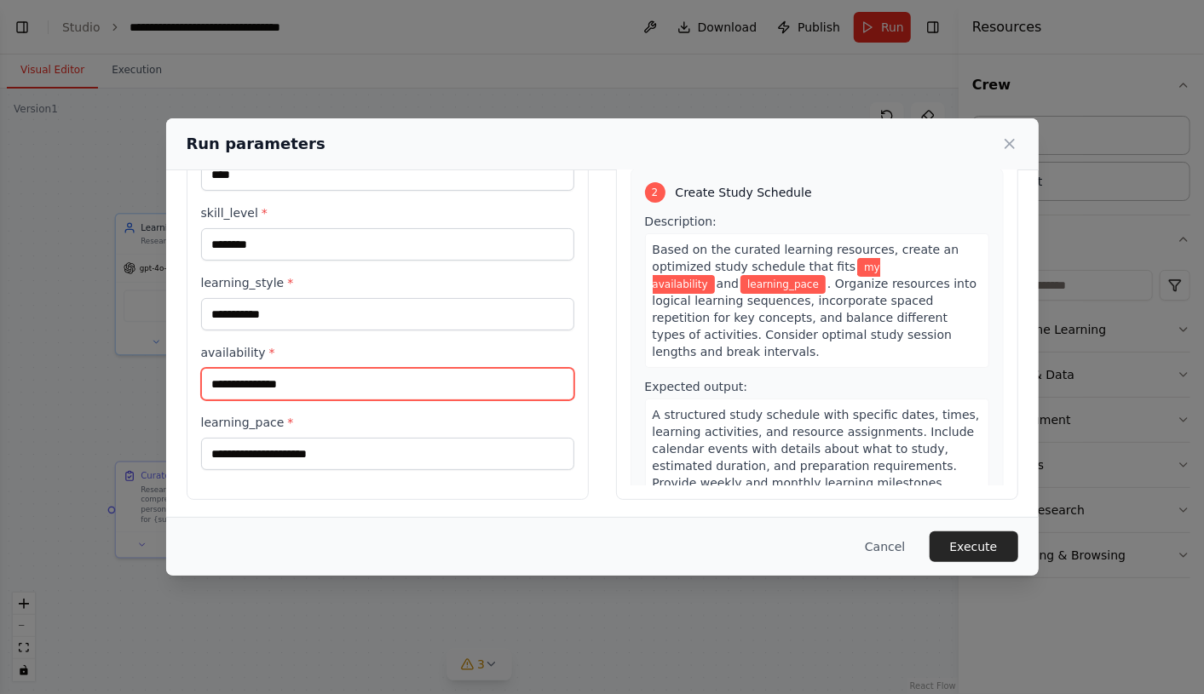
type input "**********"
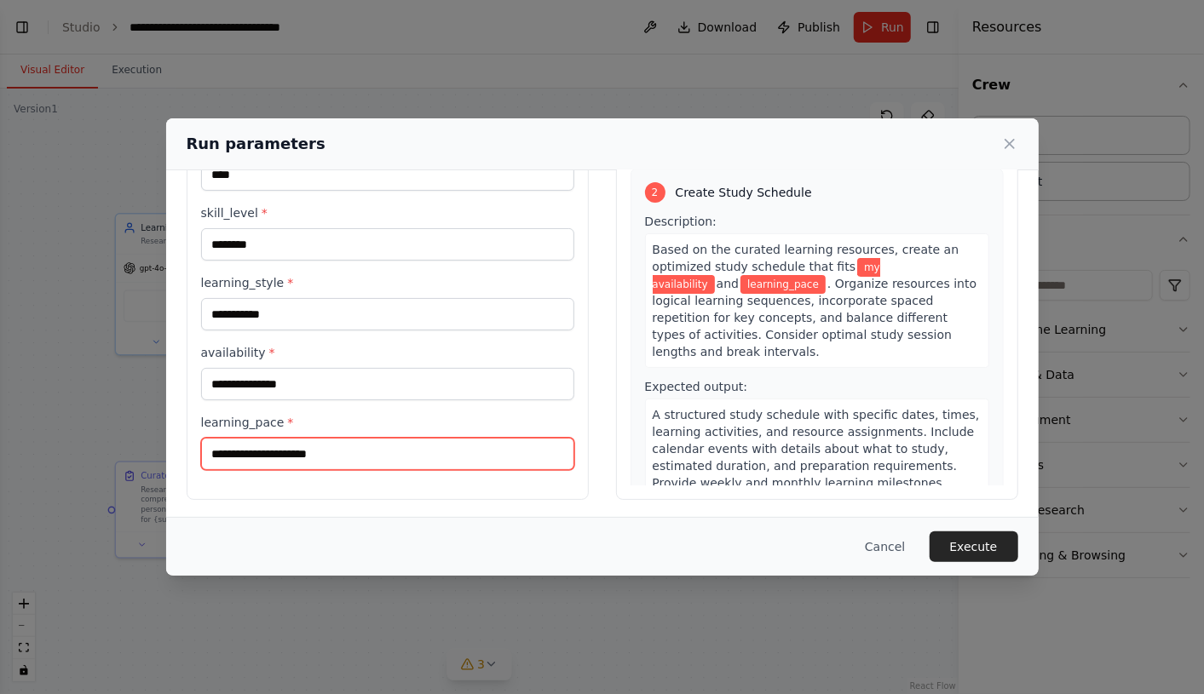
click at [302, 452] on input "learning_pace *" at bounding box center [387, 454] width 373 height 32
type input "*"
type input "**********"
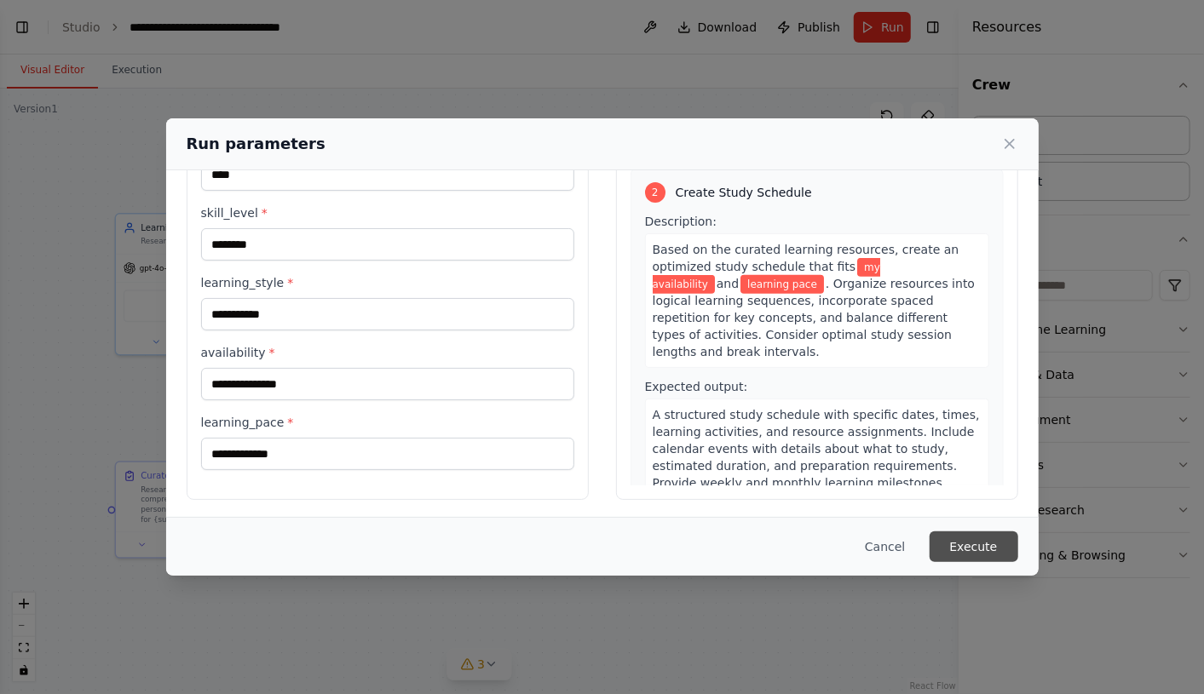
click at [968, 538] on button "Execute" at bounding box center [974, 547] width 89 height 31
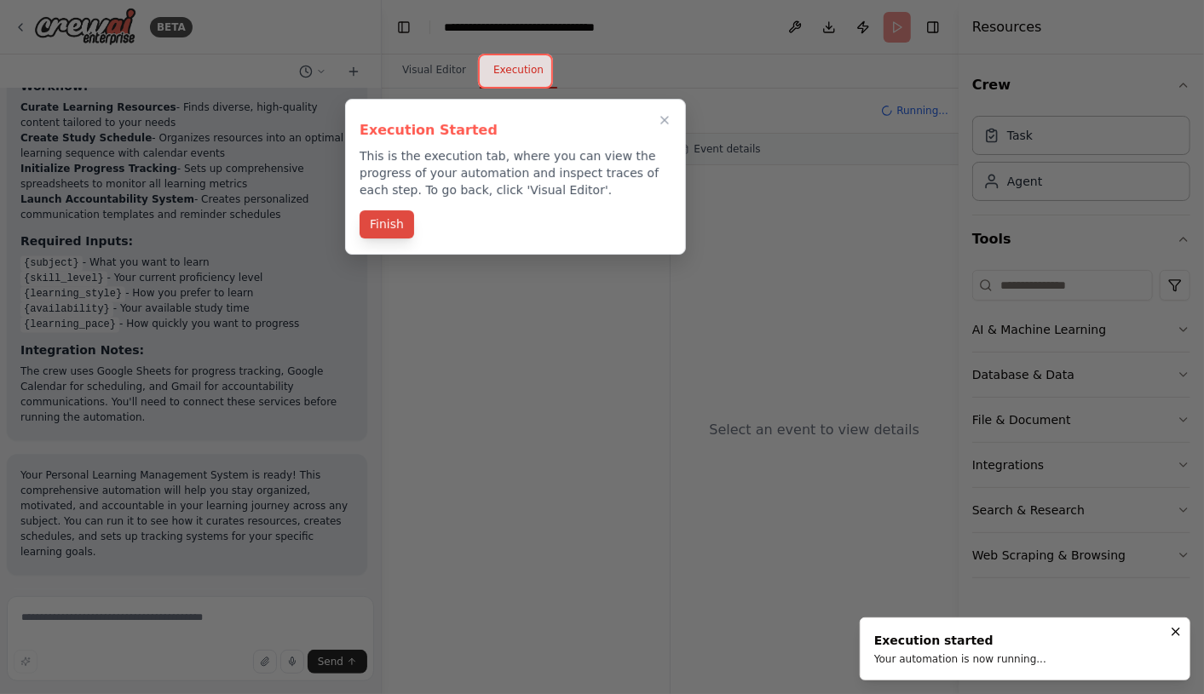
click at [389, 226] on button "Finish" at bounding box center [387, 224] width 55 height 28
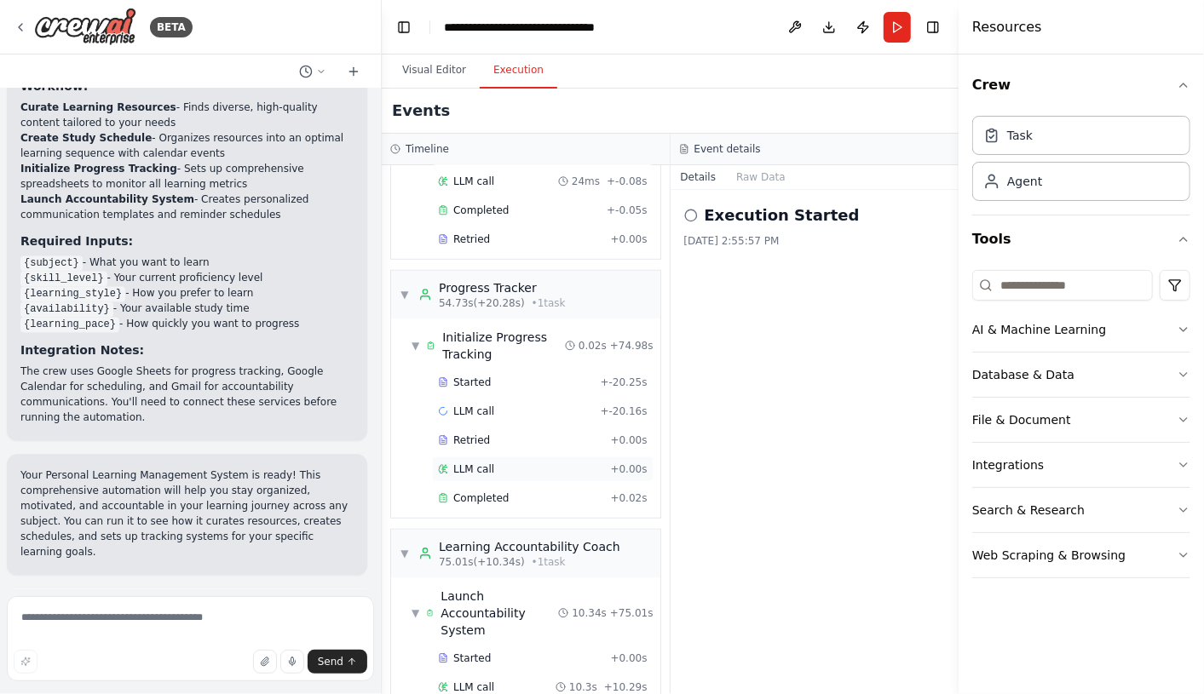
scroll to position [630, 0]
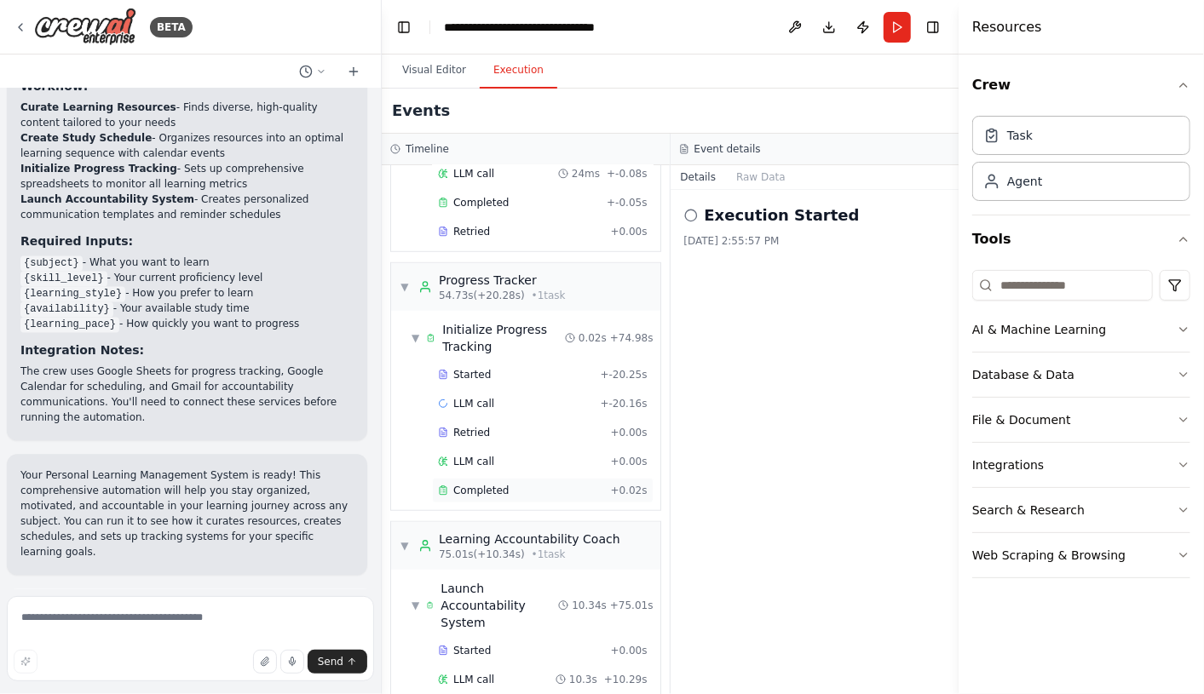
click at [496, 484] on span "Completed" at bounding box center [480, 491] width 55 height 14
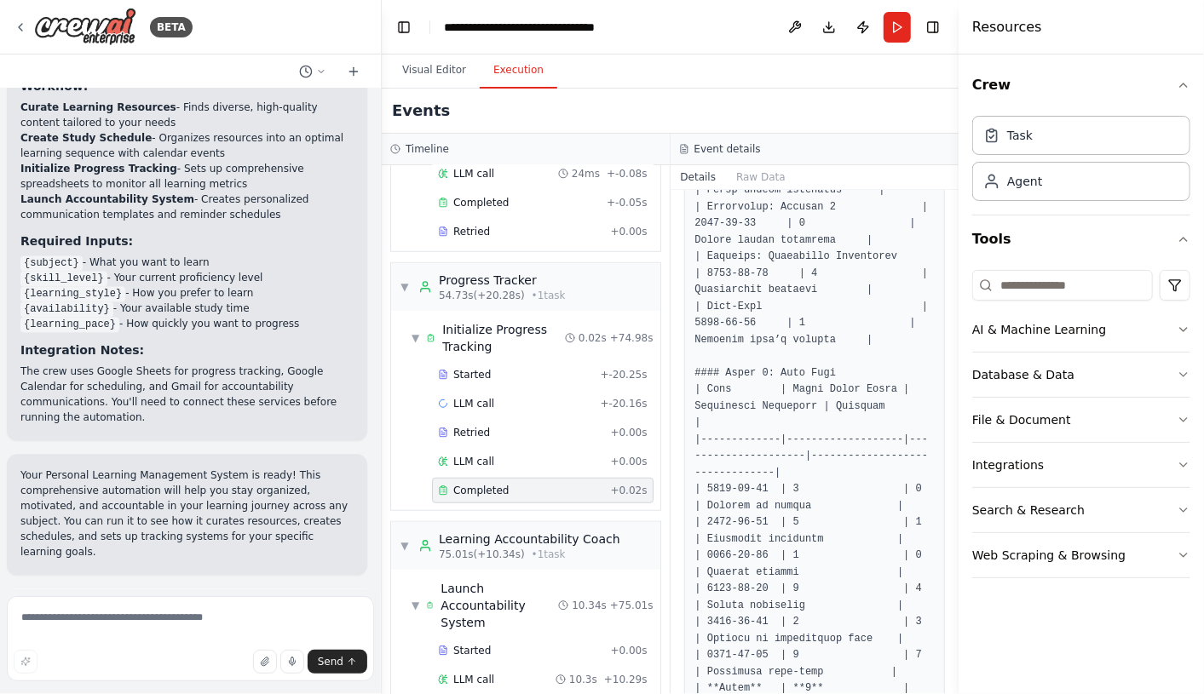
scroll to position [567, 0]
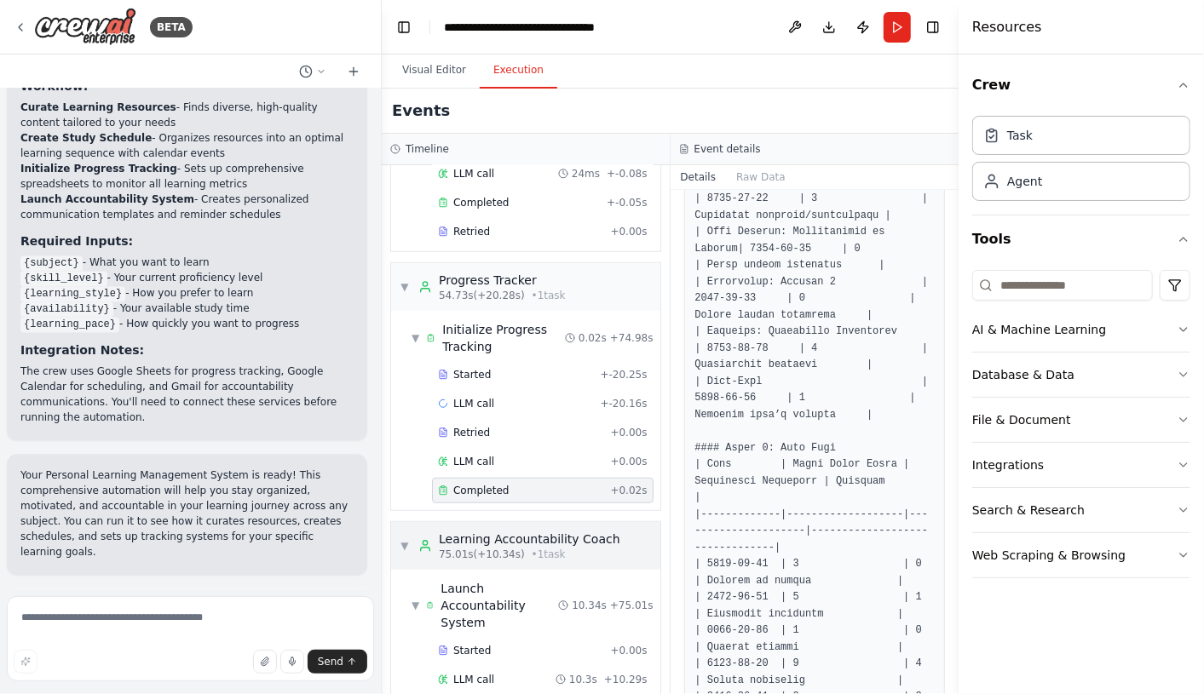
click at [559, 531] on div "Learning Accountability Coach" at bounding box center [529, 539] width 181 height 17
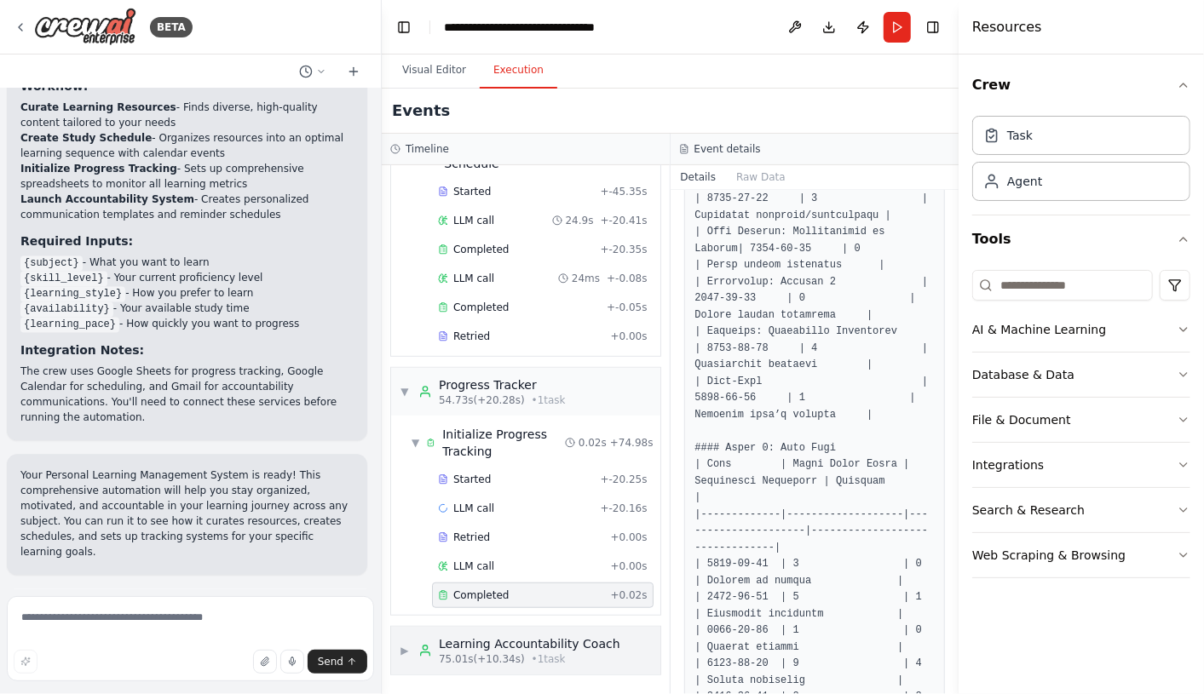
scroll to position [492, 0]
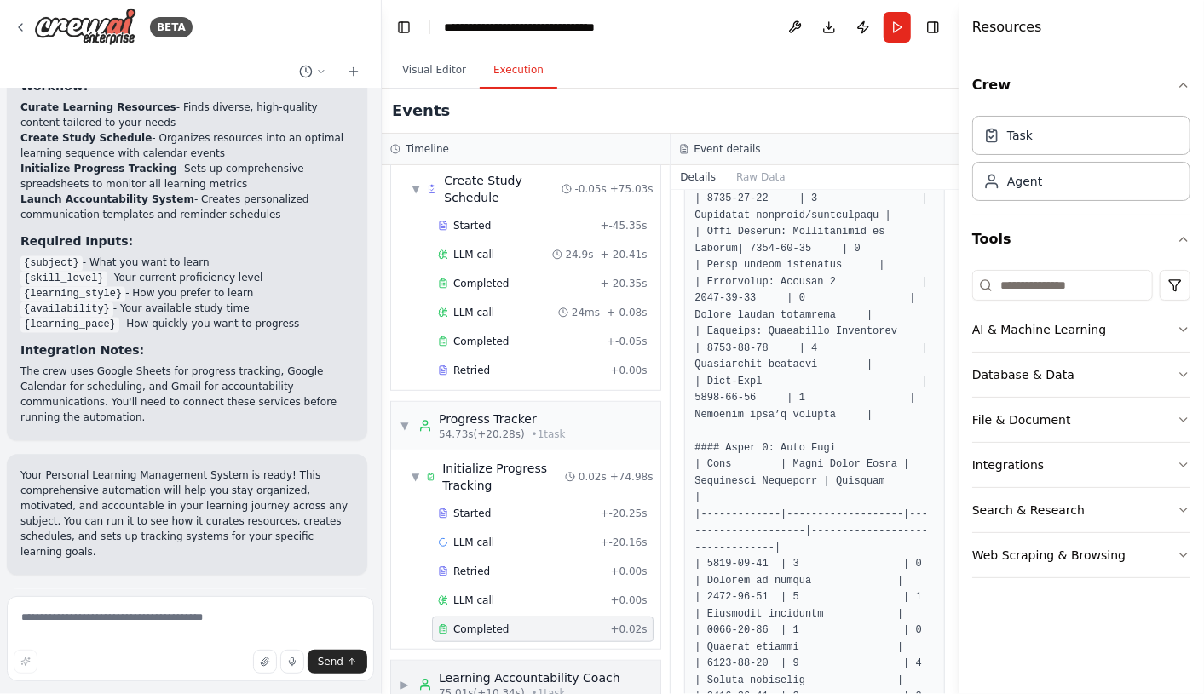
click at [551, 673] on span "• 1 task" at bounding box center [549, 694] width 34 height 14
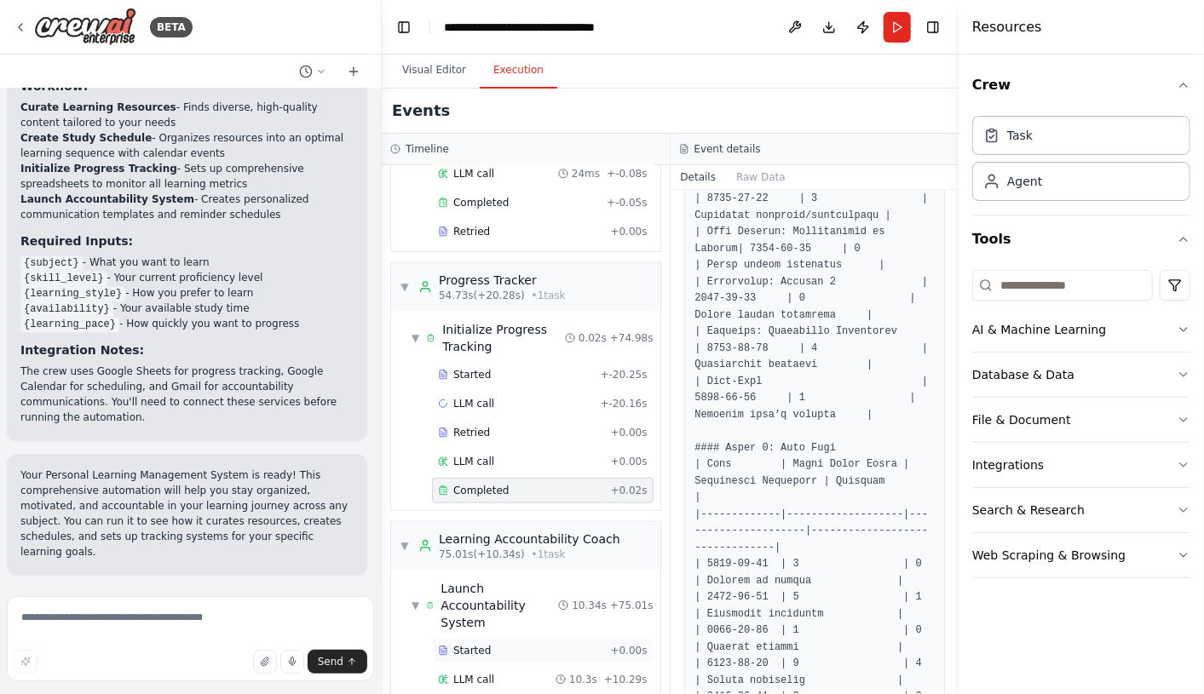
click at [490, 644] on div "Started" at bounding box center [520, 651] width 165 height 14
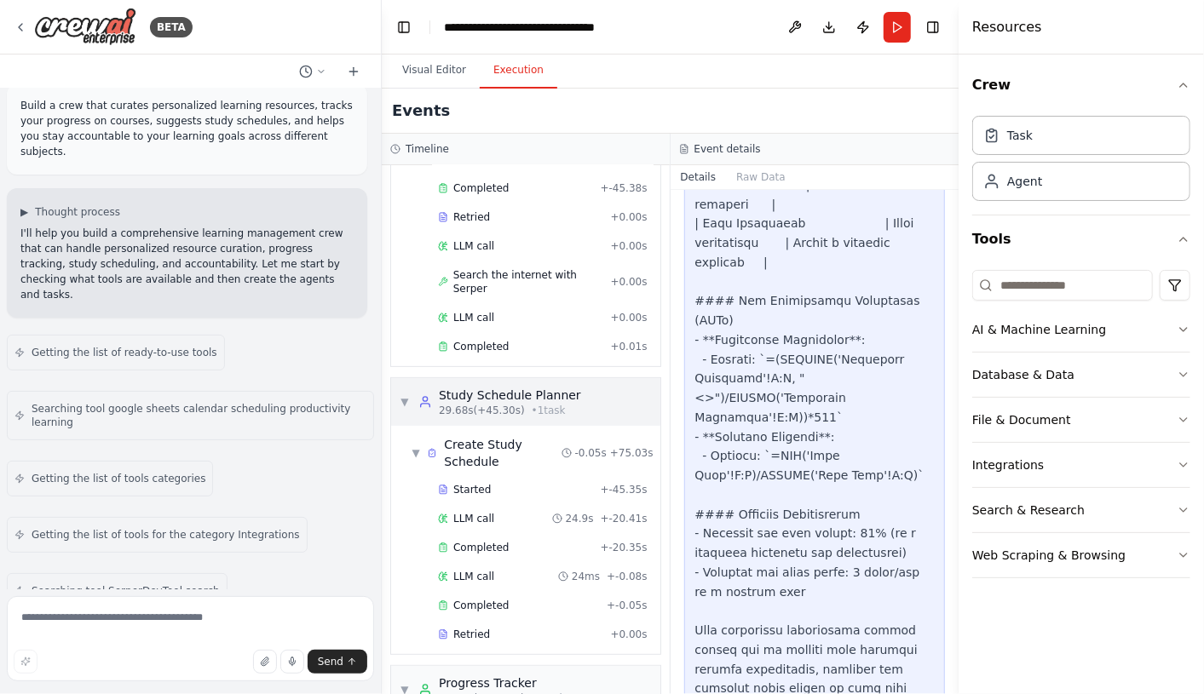
scroll to position [0, 0]
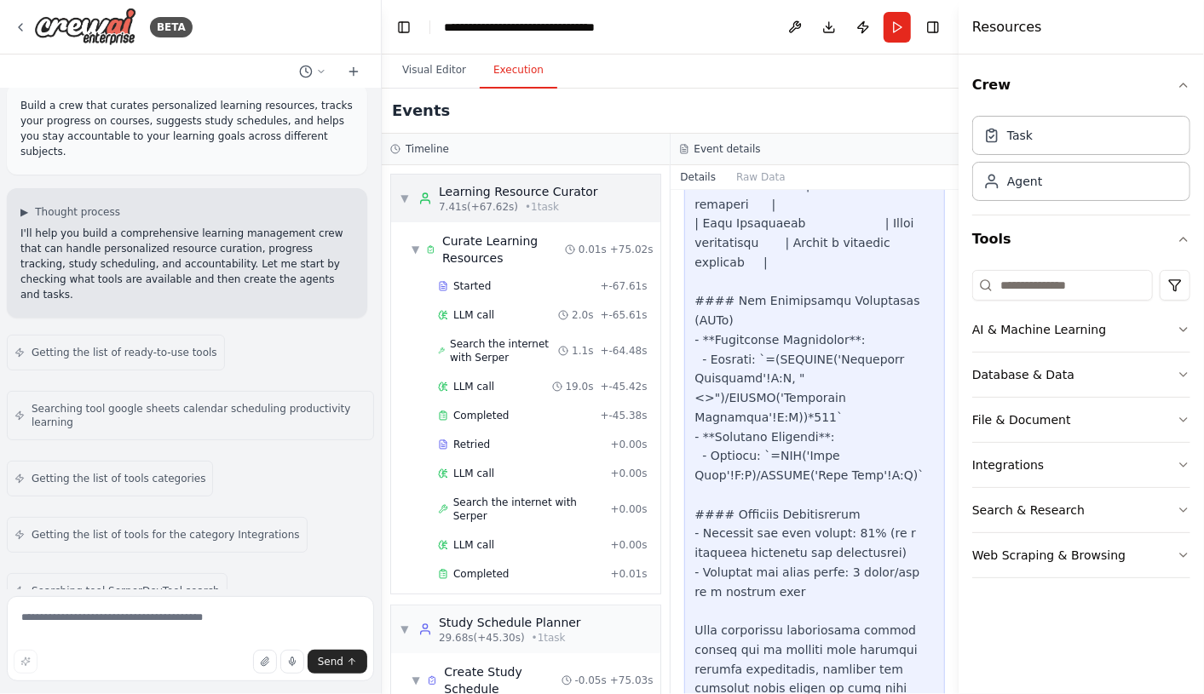
click at [534, 186] on div "Learning Resource Curator" at bounding box center [518, 191] width 159 height 17
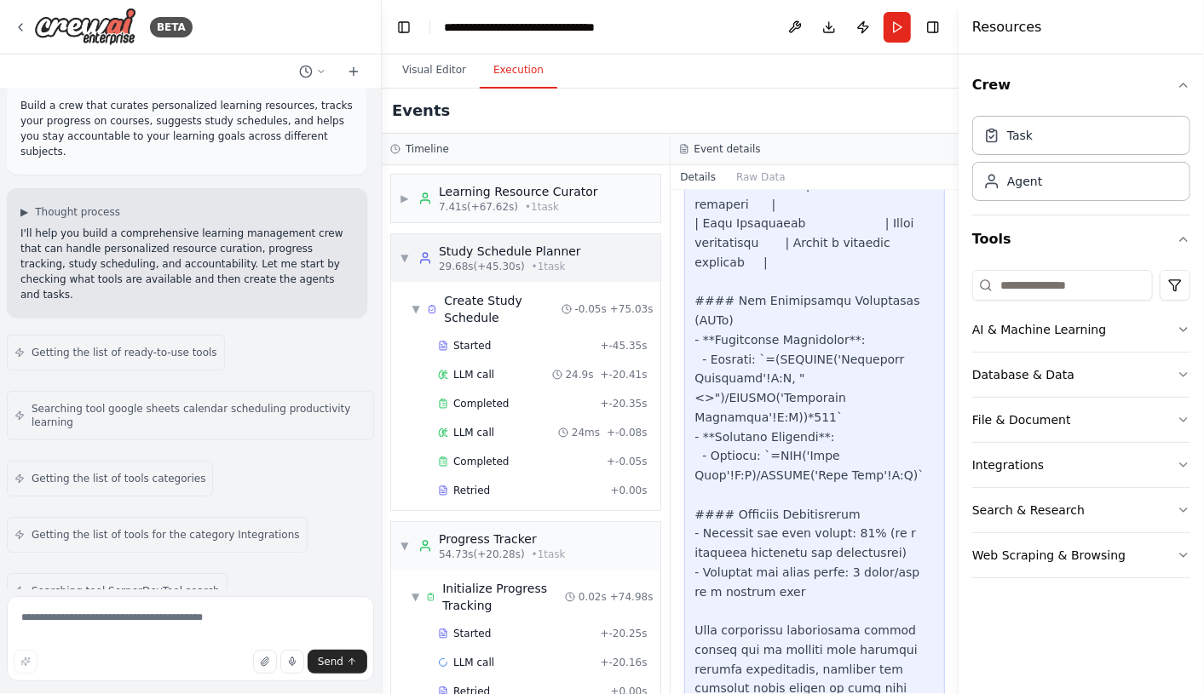
click at [518, 243] on div "Study Schedule Planner" at bounding box center [510, 251] width 142 height 17
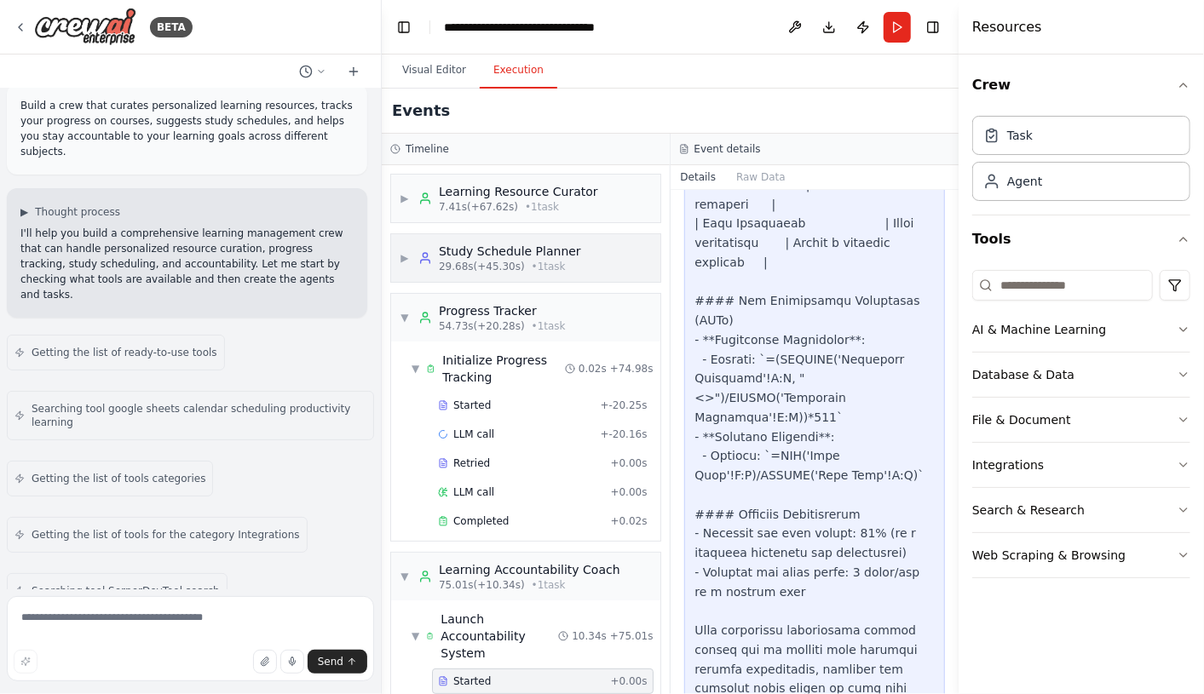
click at [492, 243] on div "Study Schedule Planner" at bounding box center [510, 251] width 142 height 17
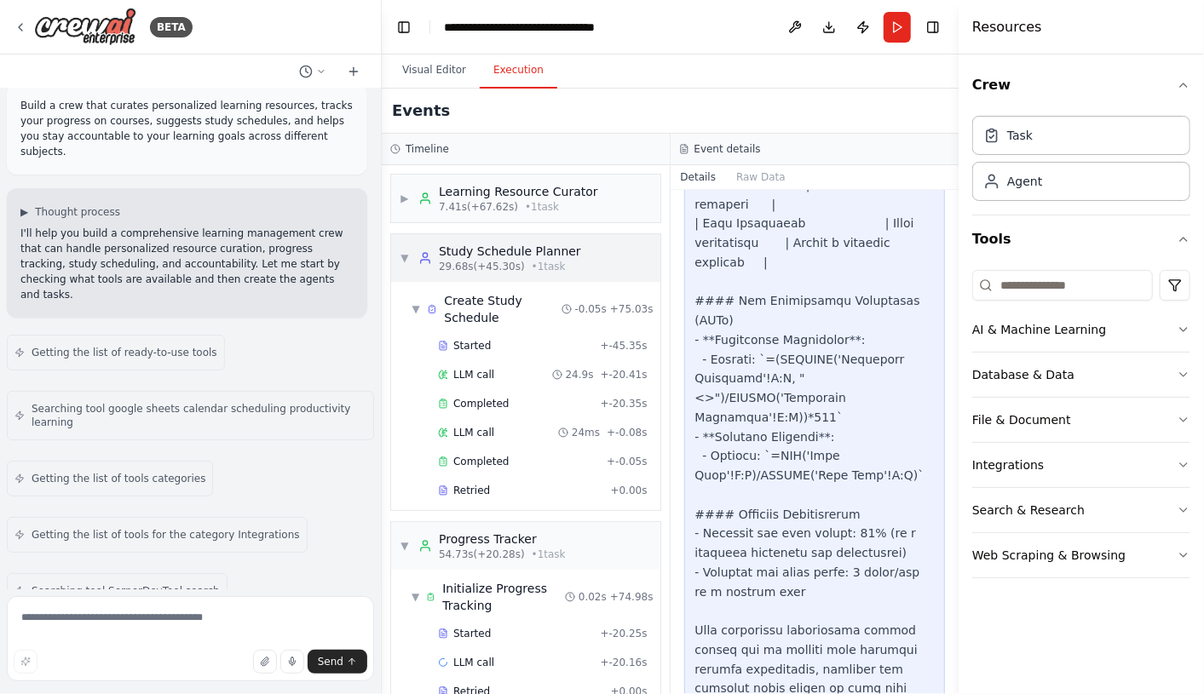
click at [497, 247] on div "Study Schedule Planner" at bounding box center [510, 251] width 142 height 17
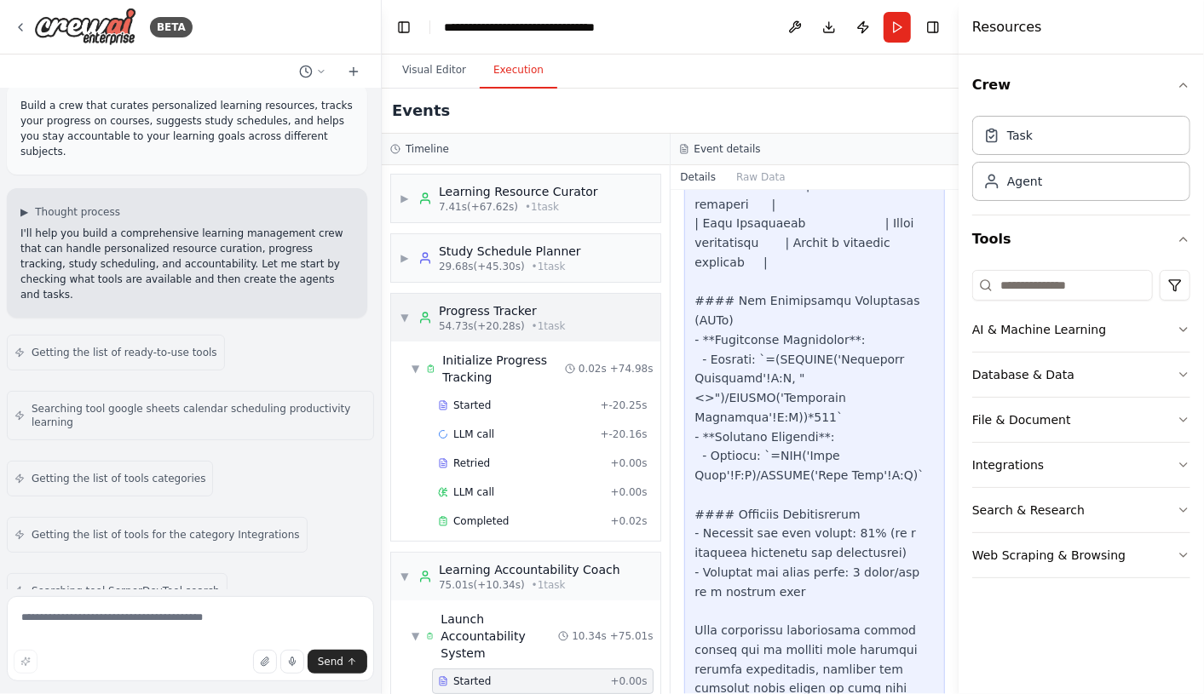
click at [497, 307] on div "Progress Tracker" at bounding box center [502, 310] width 127 height 17
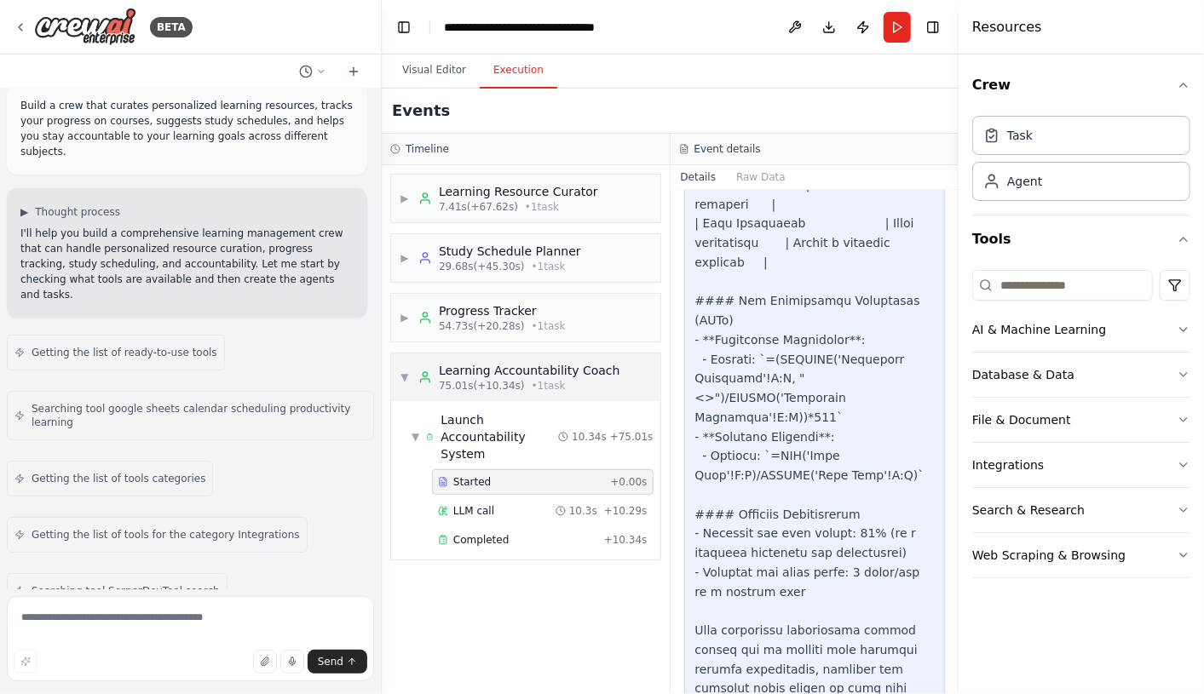
click at [499, 362] on div "Learning Accountability Coach" at bounding box center [529, 370] width 181 height 17
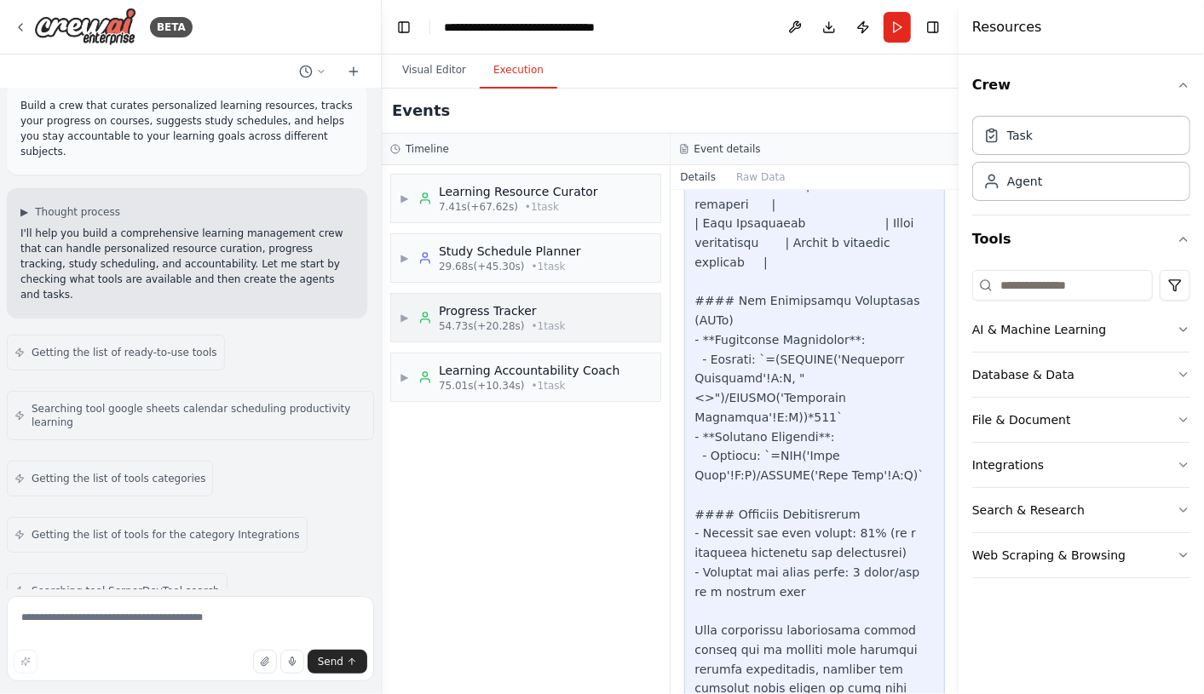
click at [500, 308] on div "Progress Tracker" at bounding box center [502, 310] width 127 height 17
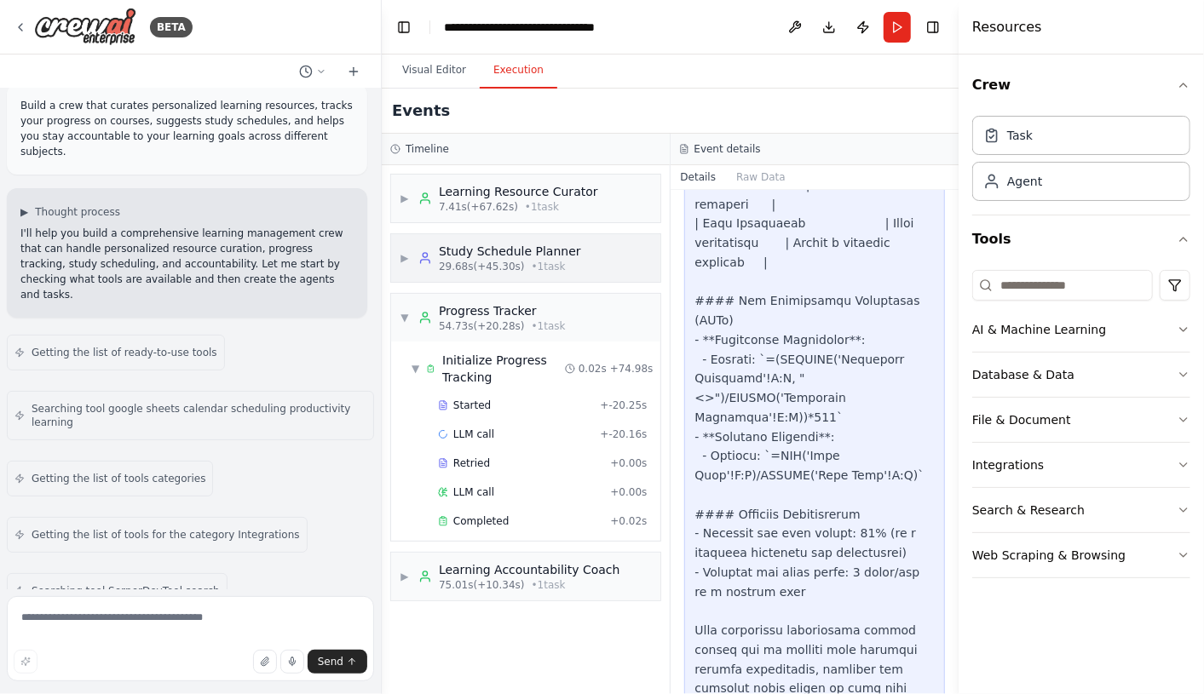
click at [510, 243] on div "Study Schedule Planner" at bounding box center [510, 251] width 142 height 17
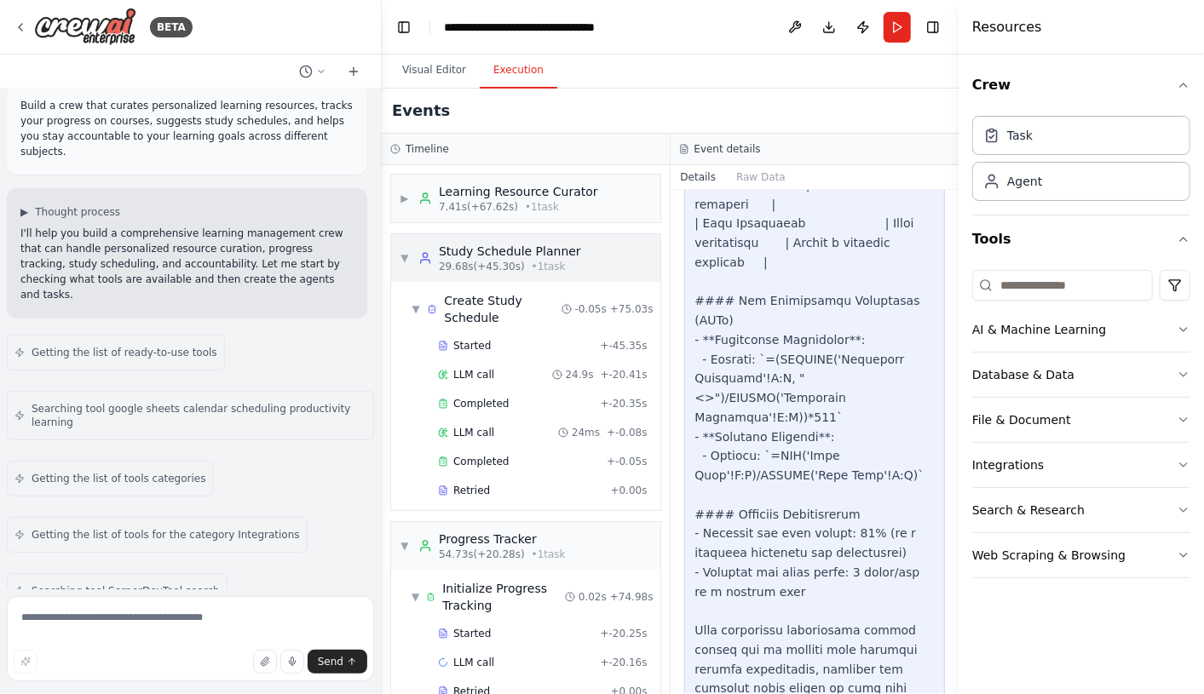
click at [492, 254] on div "Study Schedule Planner" at bounding box center [510, 251] width 142 height 17
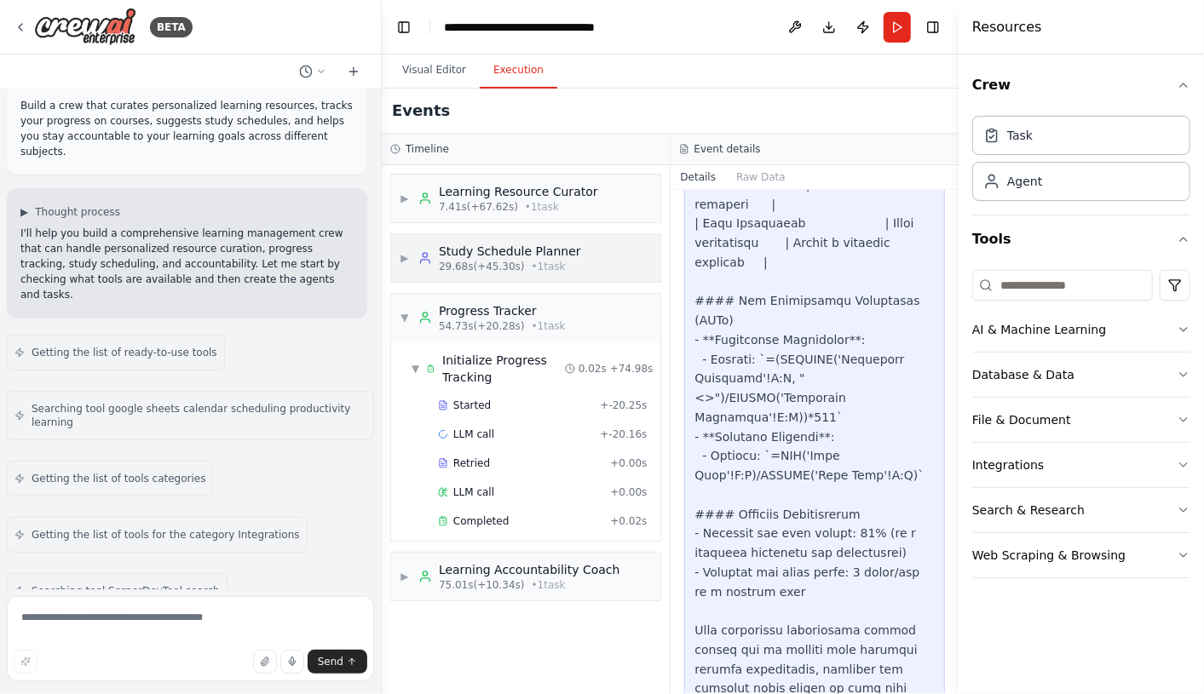
click at [492, 254] on div "Study Schedule Planner" at bounding box center [510, 251] width 142 height 17
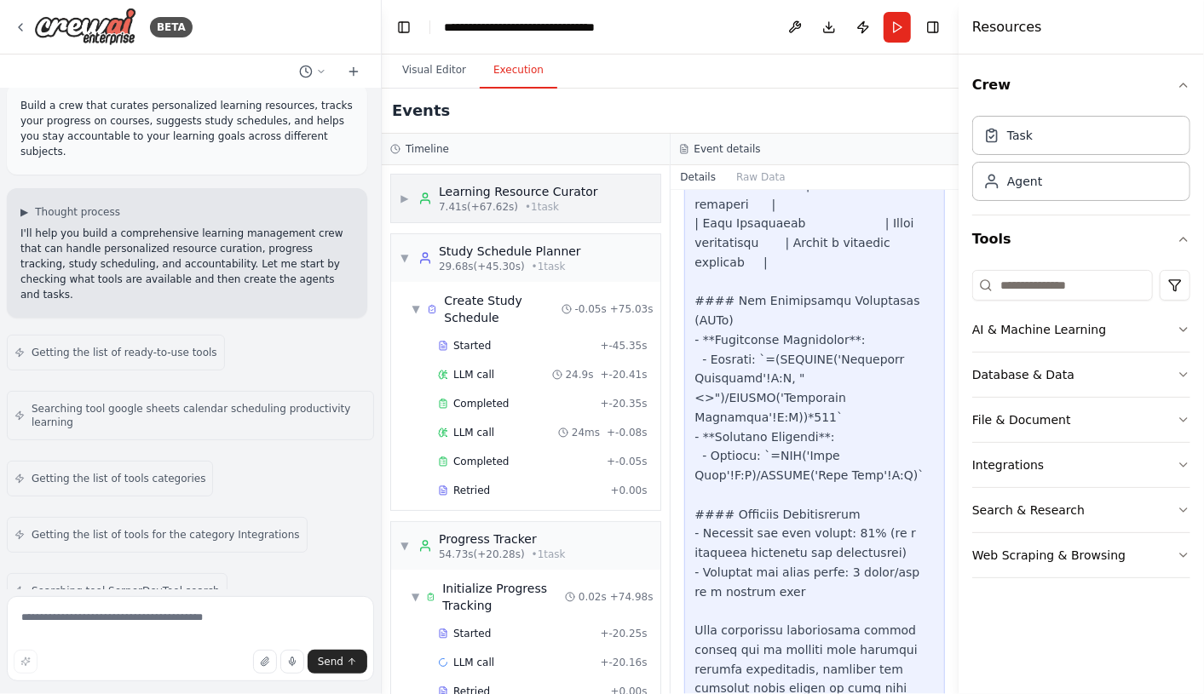
click at [509, 187] on div "Learning Resource Curator" at bounding box center [518, 191] width 159 height 17
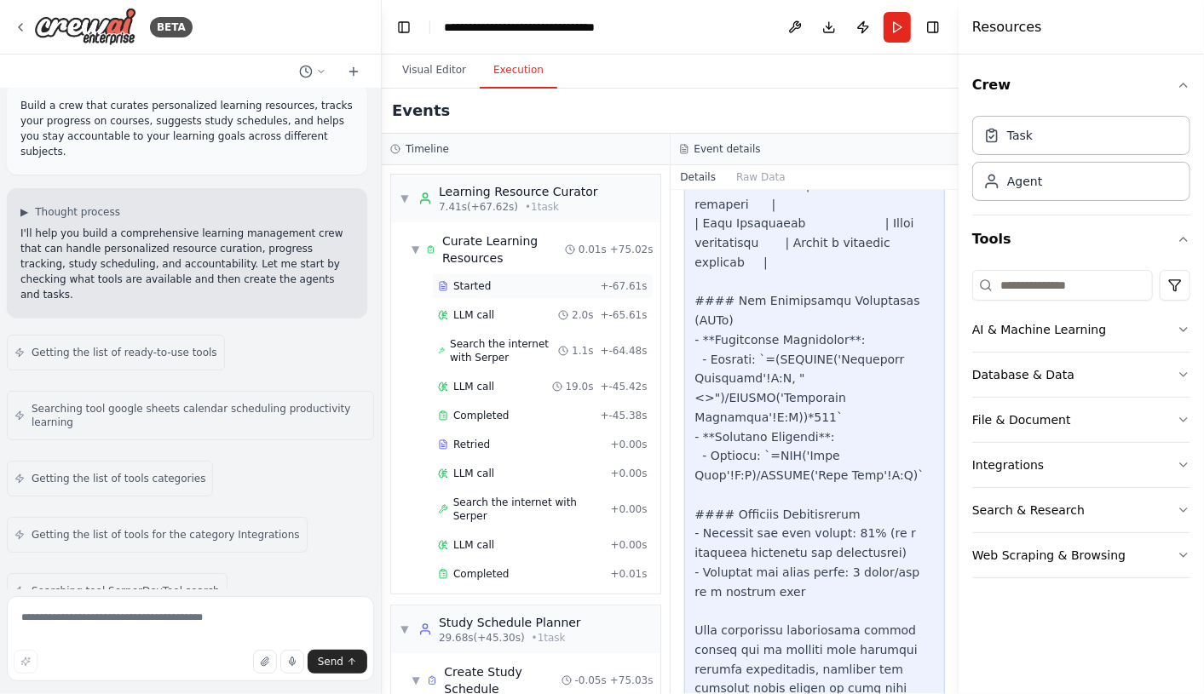
click at [474, 293] on div "Started + -67.61s" at bounding box center [543, 286] width 222 height 26
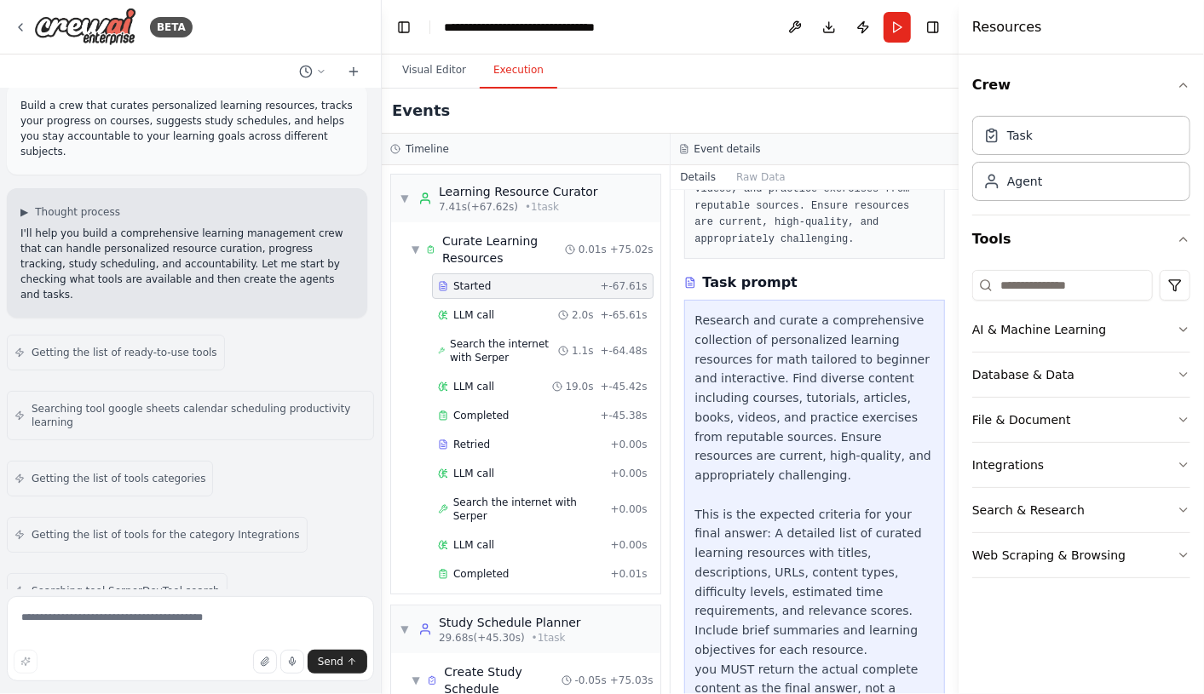
scroll to position [176, 0]
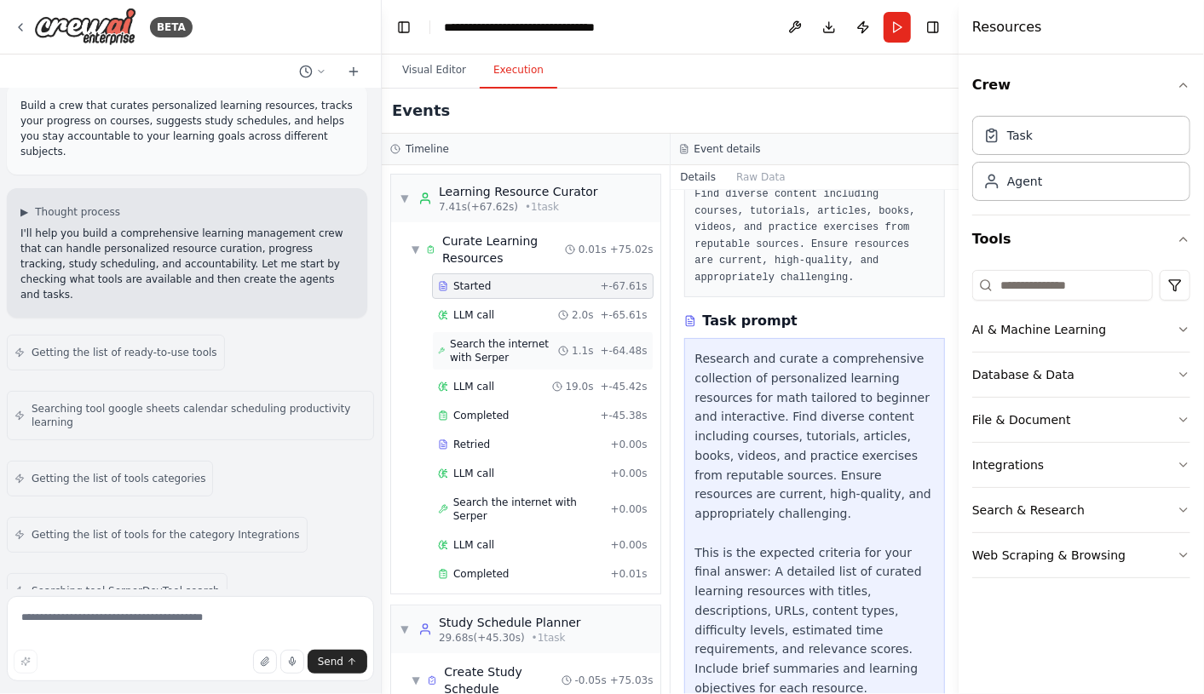
click at [504, 342] on span "Search the internet with Serper" at bounding box center [504, 350] width 108 height 27
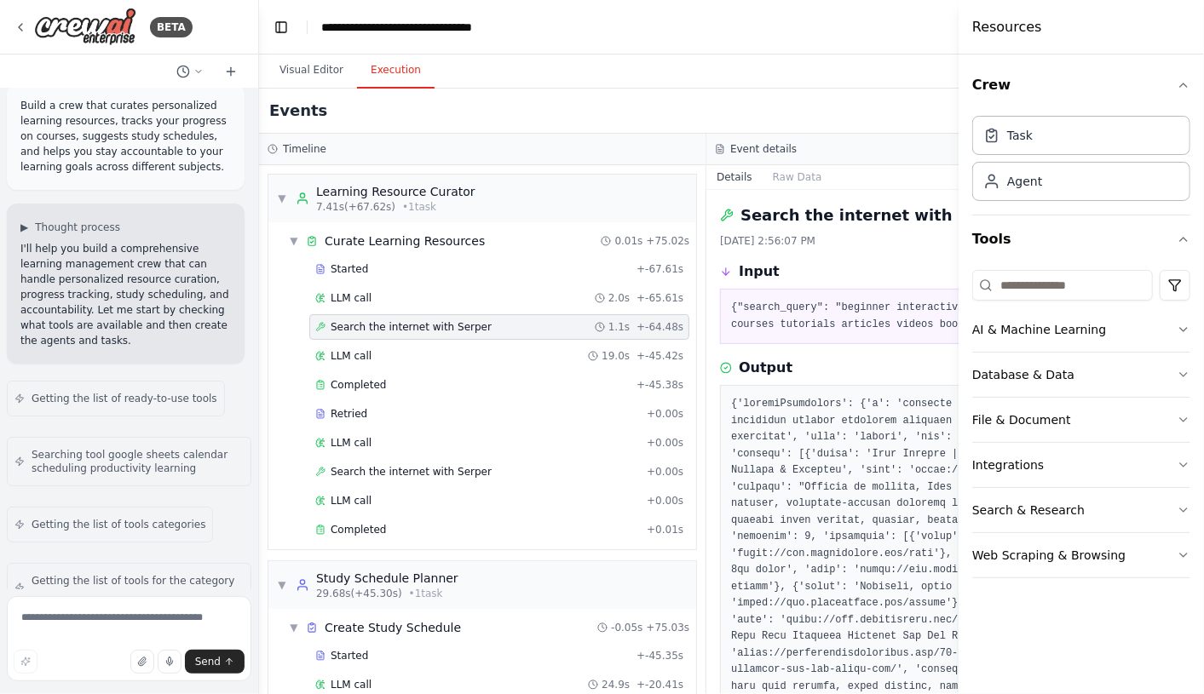
drag, startPoint x: 381, startPoint y: 278, endPoint x: 260, endPoint y: 298, distance: 122.7
click at [259, 297] on div "BETA Build a crew that curates personalized learning resources, tracks your pro…" at bounding box center [602, 347] width 1204 height 694
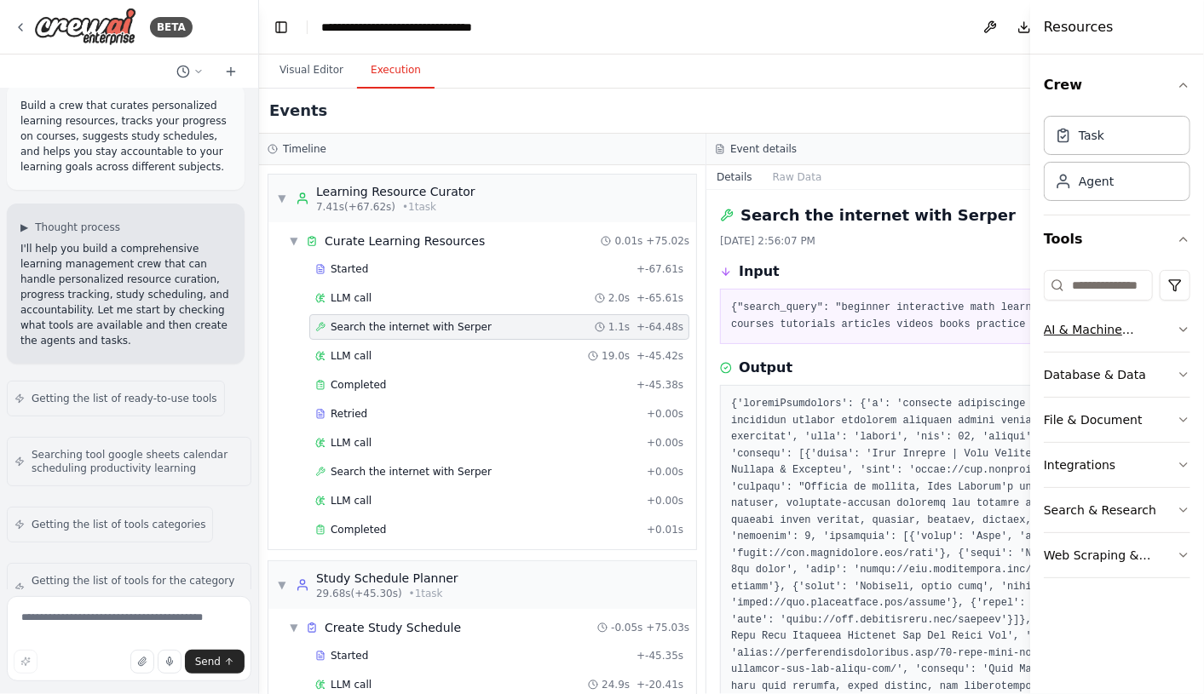
drag, startPoint x: 962, startPoint y: 328, endPoint x: 1143, endPoint y: 307, distance: 182.7
click at [1143, 307] on div "Resources Crew Task Agent Tools AI & Machine Learning Database & Data File & Do…" at bounding box center [1117, 347] width 174 height 694
click at [1183, 82] on icon "button" at bounding box center [1184, 85] width 14 height 14
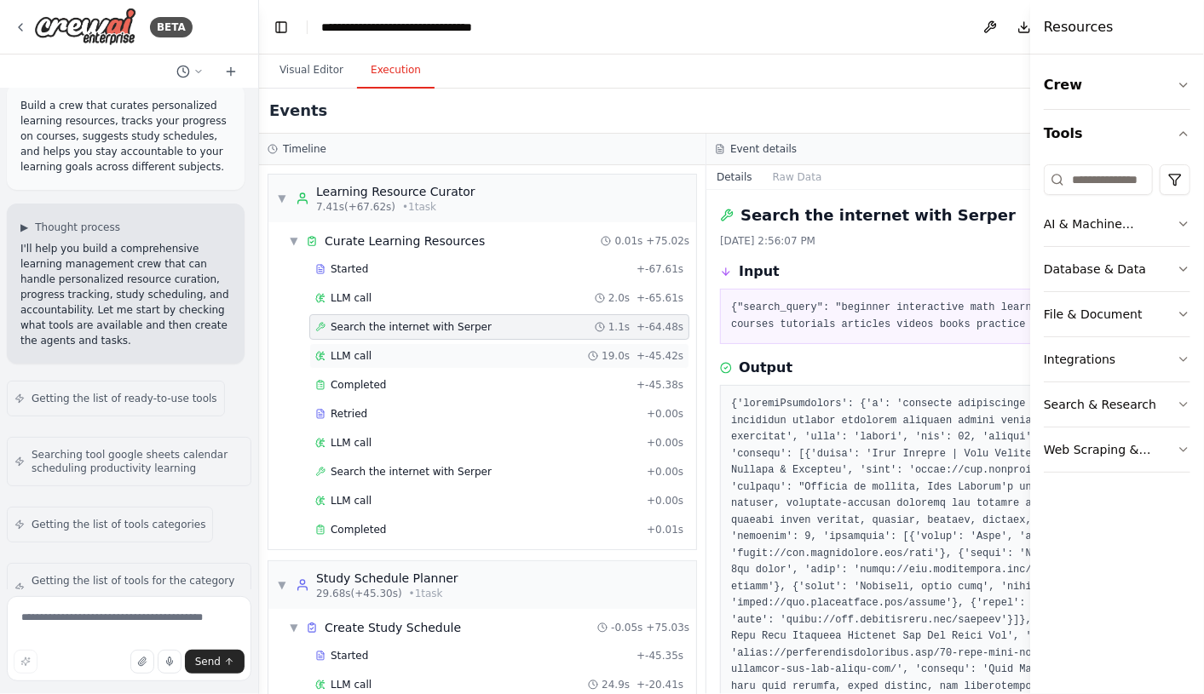
click at [363, 351] on span "LLM call" at bounding box center [351, 356] width 41 height 14
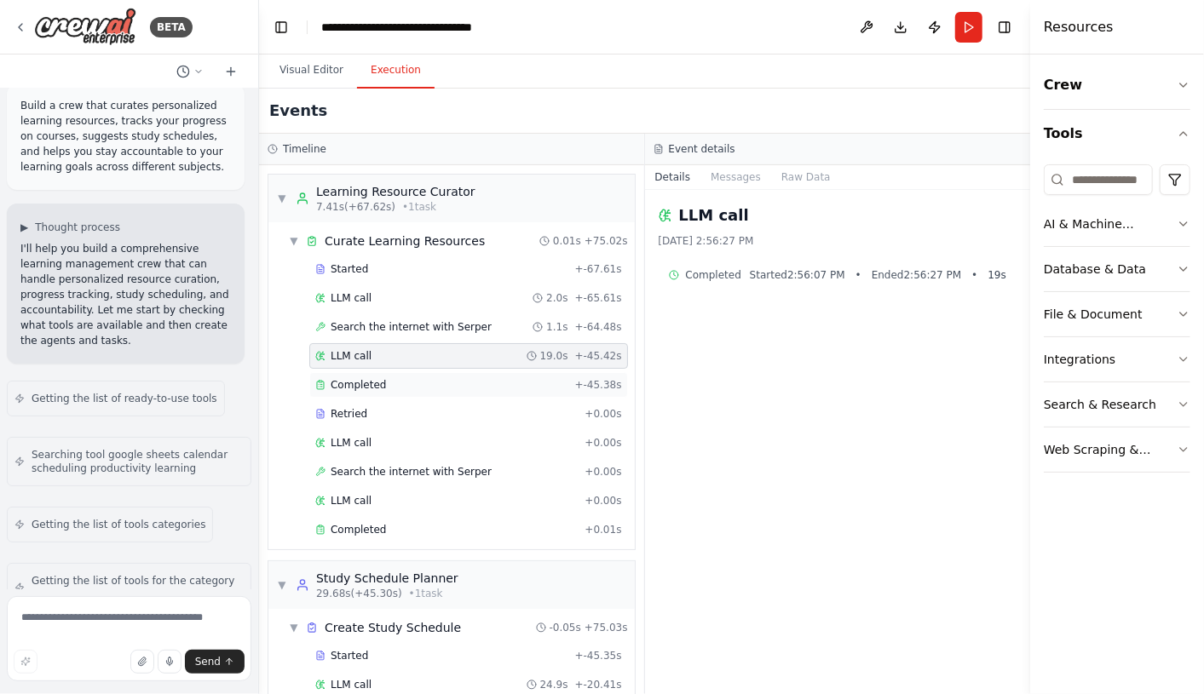
click at [360, 378] on span "Completed" at bounding box center [358, 385] width 55 height 14
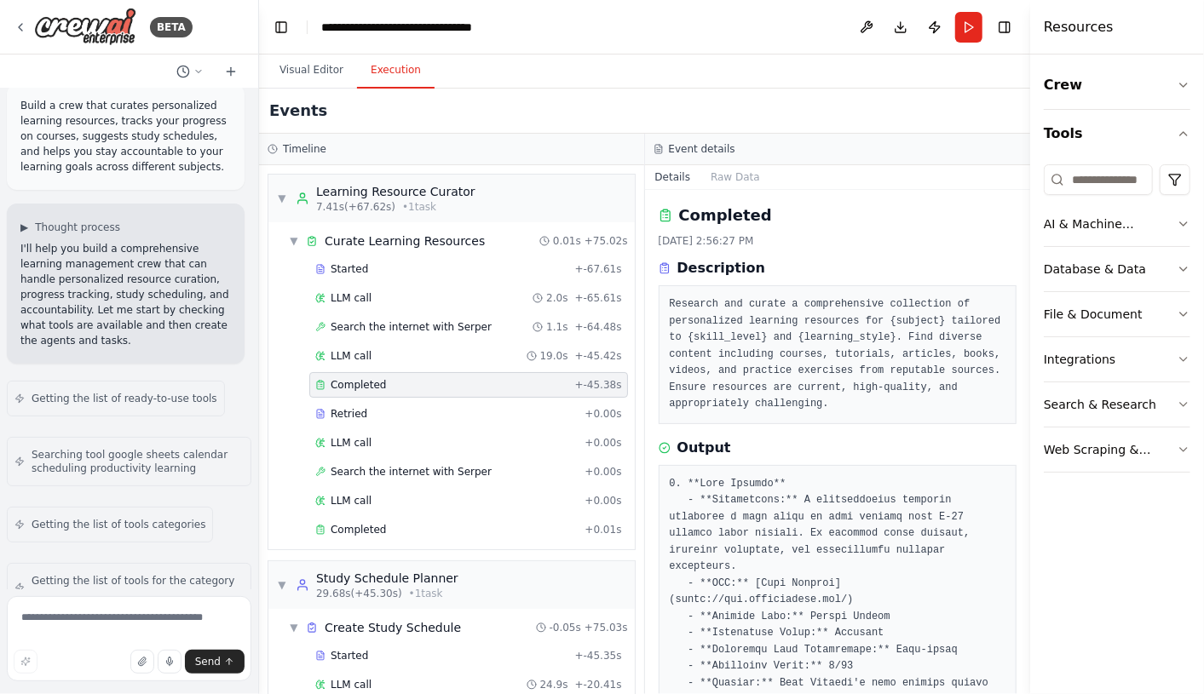
scroll to position [0, 0]
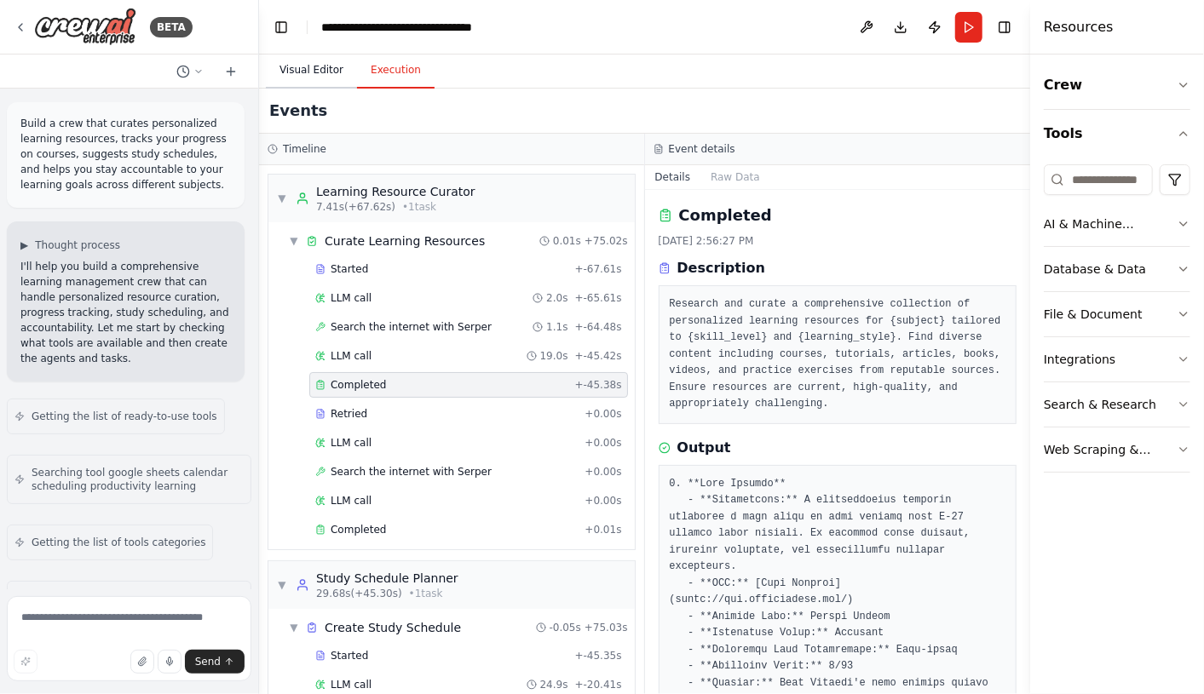
click at [303, 72] on button "Visual Editor" at bounding box center [311, 71] width 91 height 36
click at [402, 67] on button "Execution" at bounding box center [396, 71] width 78 height 36
click at [482, 326] on div "Search the internet with Serper 1.1s + -64.48s" at bounding box center [468, 327] width 307 height 14
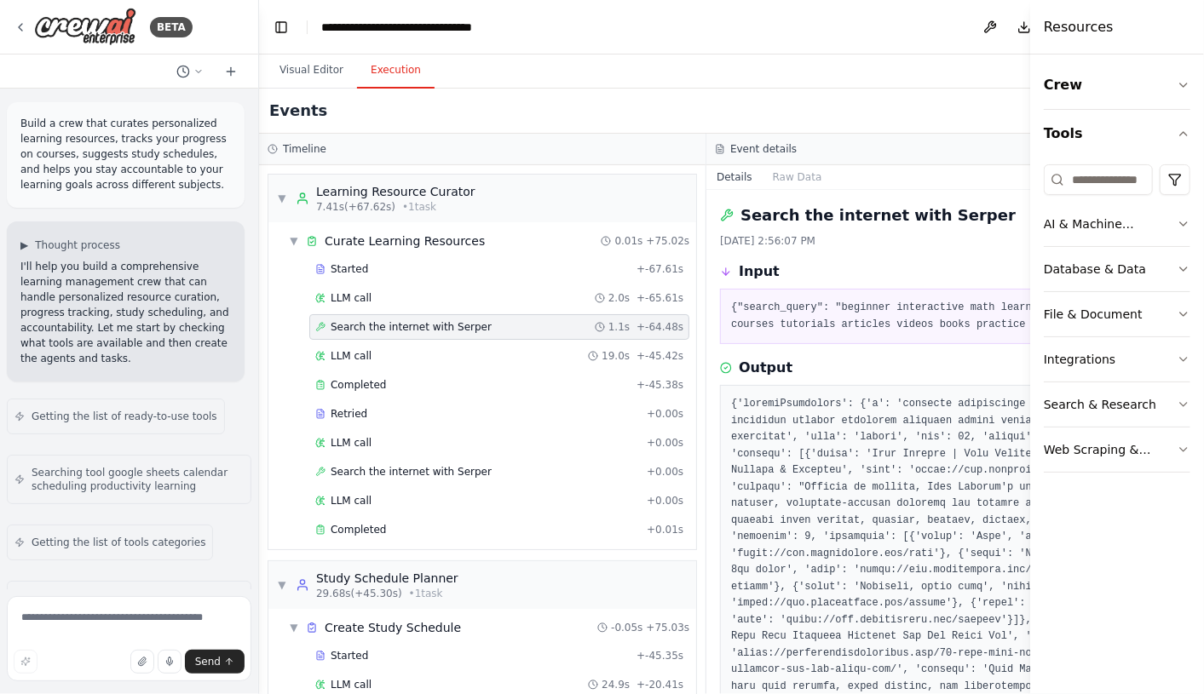
click at [483, 325] on div "Search the internet with Serper 1.1s + -64.48s" at bounding box center [499, 327] width 368 height 14
click at [384, 380] on div "Completed" at bounding box center [472, 385] width 314 height 14
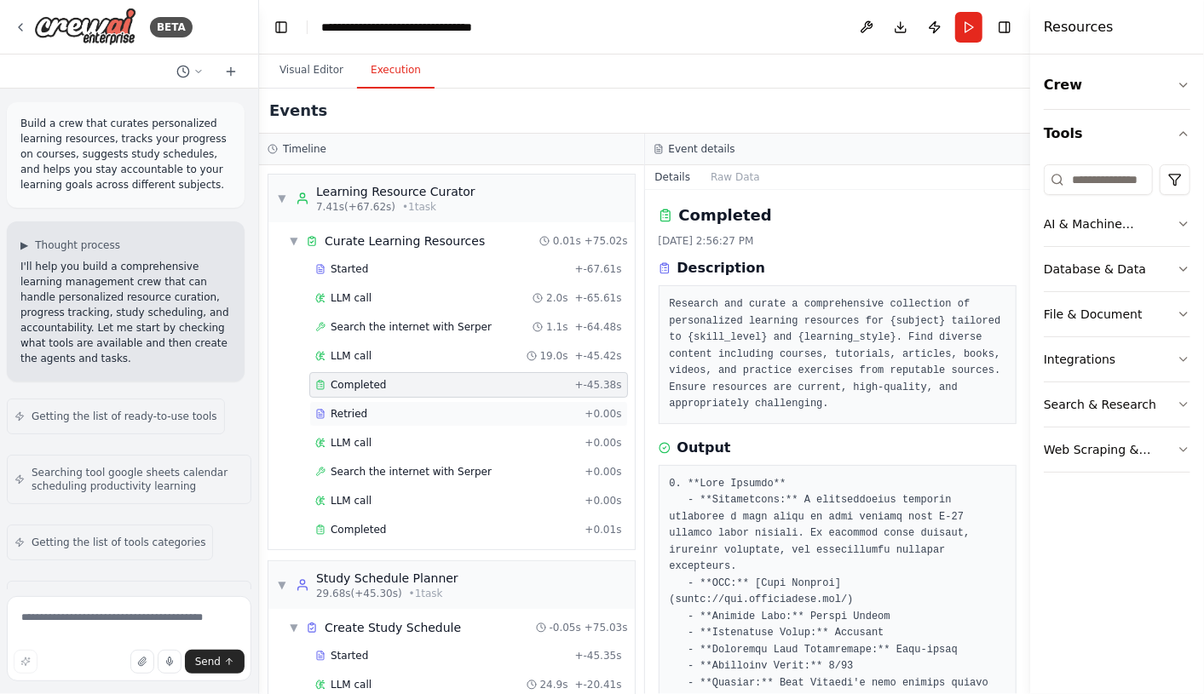
click at [372, 408] on div "Retried" at bounding box center [446, 414] width 262 height 14
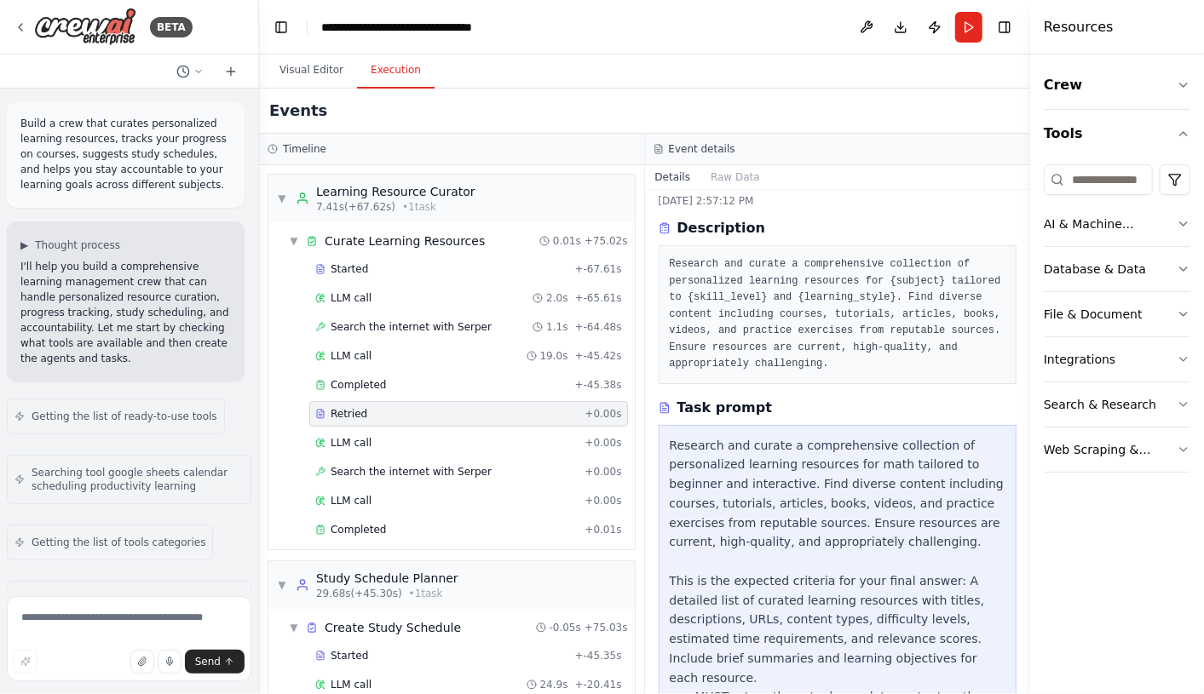
scroll to position [88, 0]
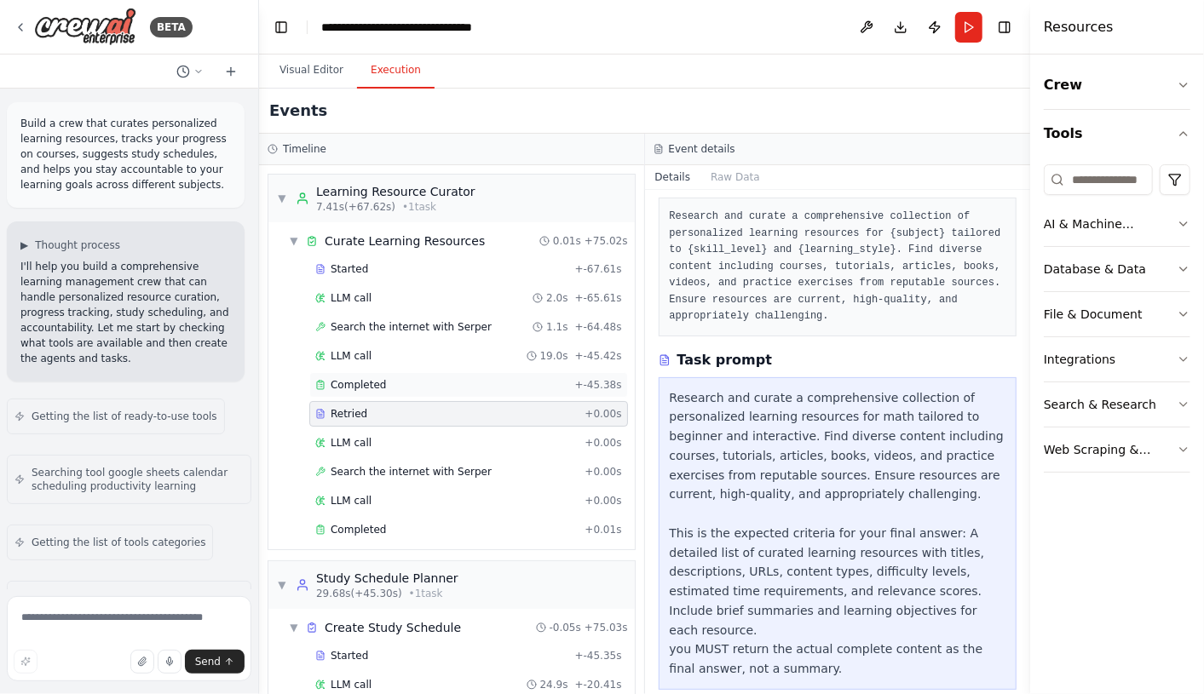
click at [397, 380] on div "Completed" at bounding box center [441, 385] width 253 height 14
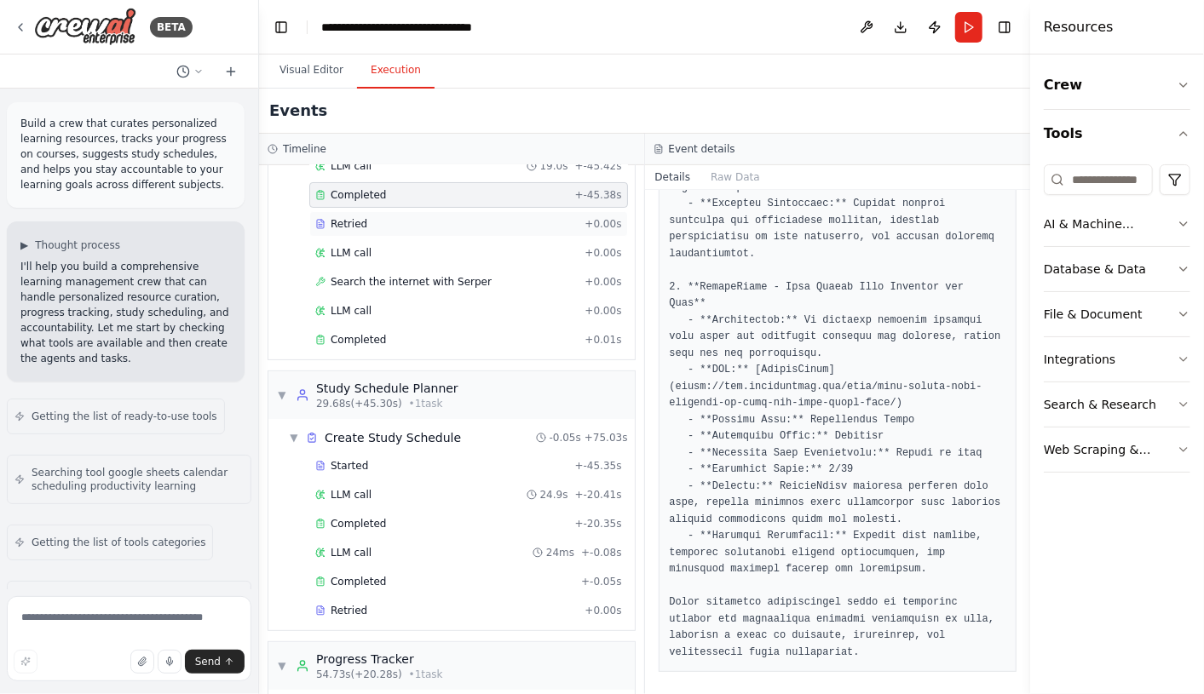
scroll to position [199, 0]
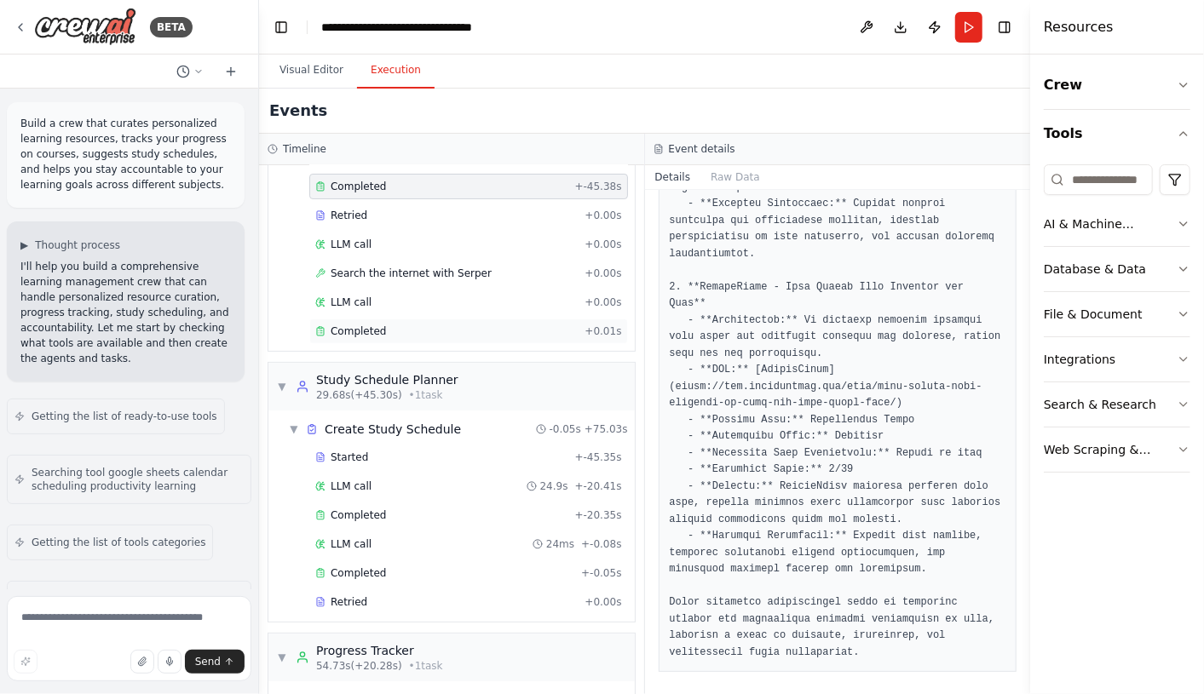
click at [360, 325] on span "Completed" at bounding box center [358, 332] width 55 height 14
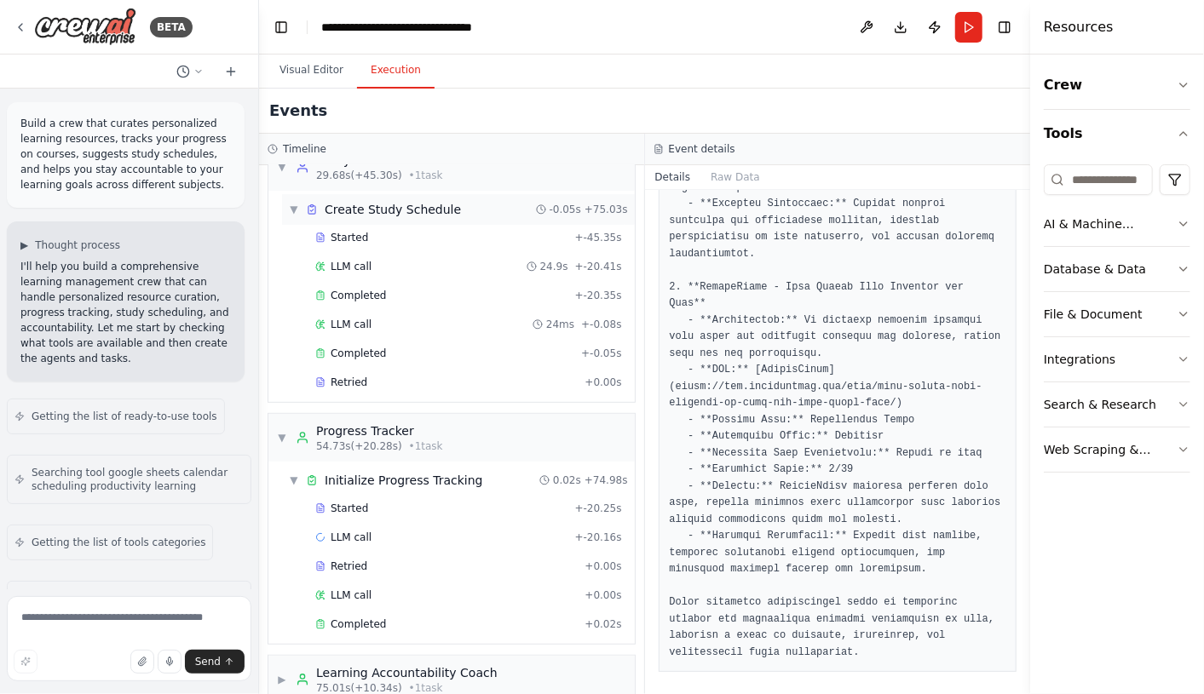
scroll to position [423, 0]
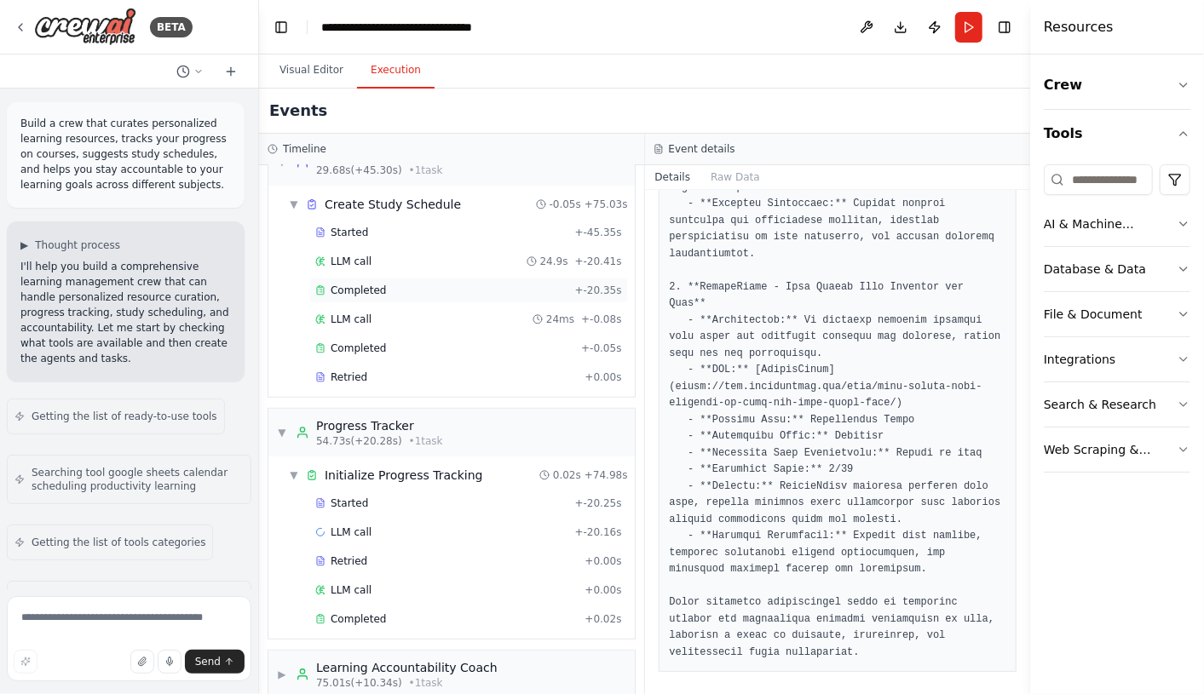
click at [375, 284] on span "Completed" at bounding box center [358, 291] width 55 height 14
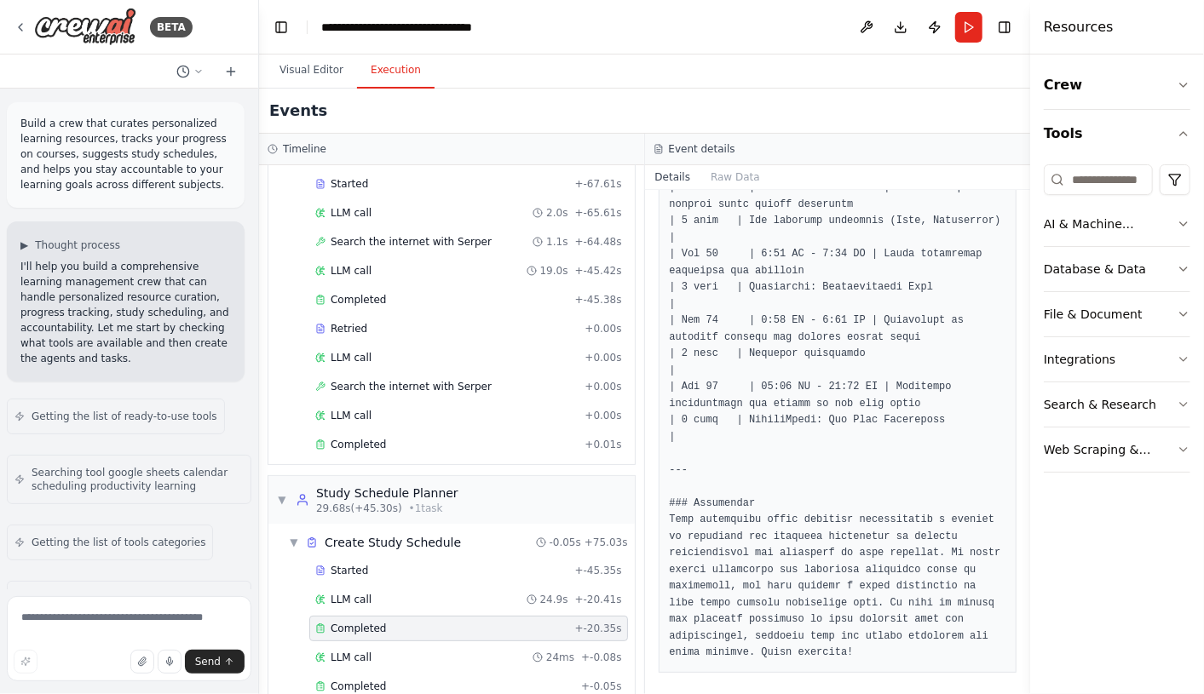
scroll to position [2472, 0]
